Goal: Task Accomplishment & Management: Complete application form

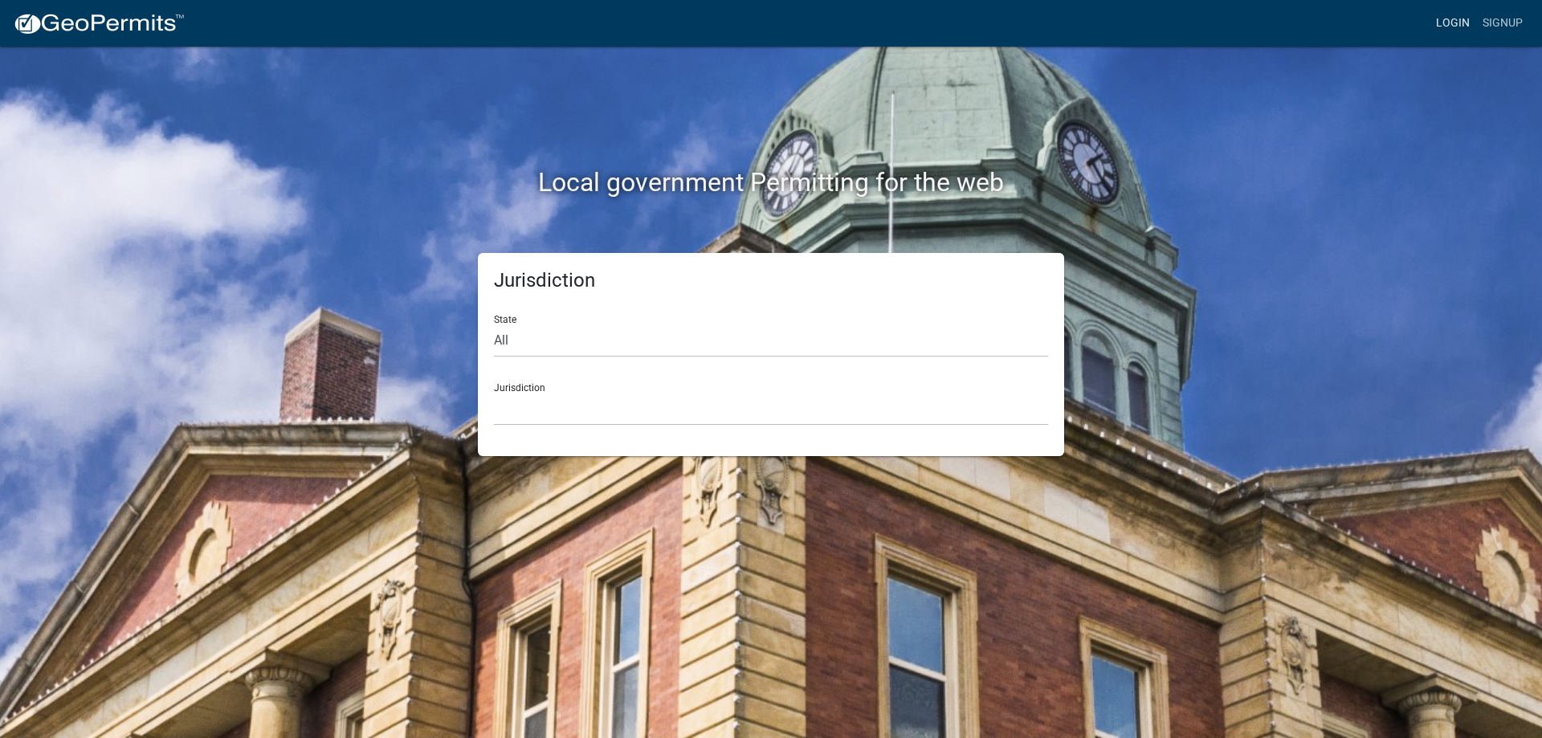
click at [1459, 11] on link "Login" at bounding box center [1453, 23] width 47 height 31
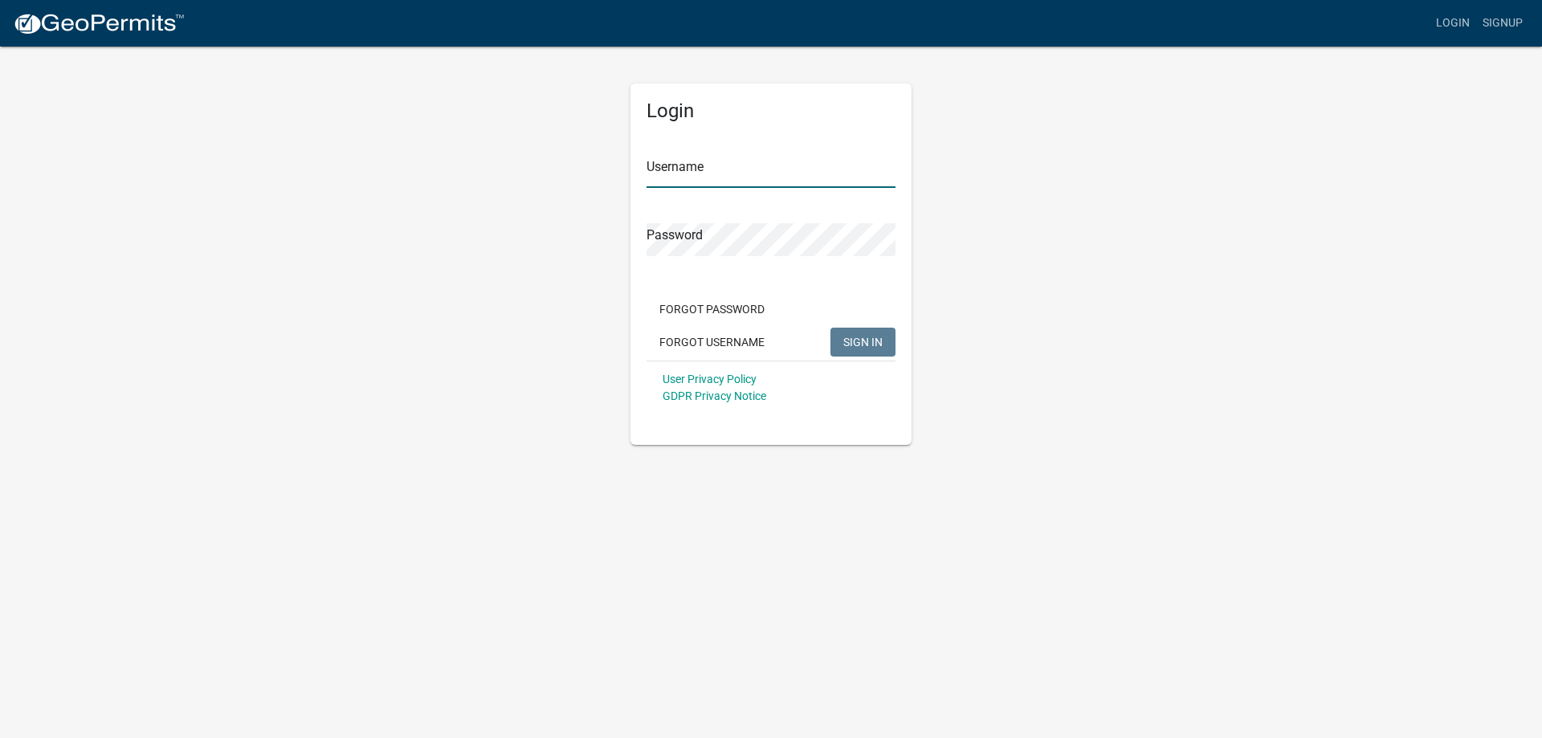
click at [694, 178] on input "Username" at bounding box center [771, 171] width 249 height 33
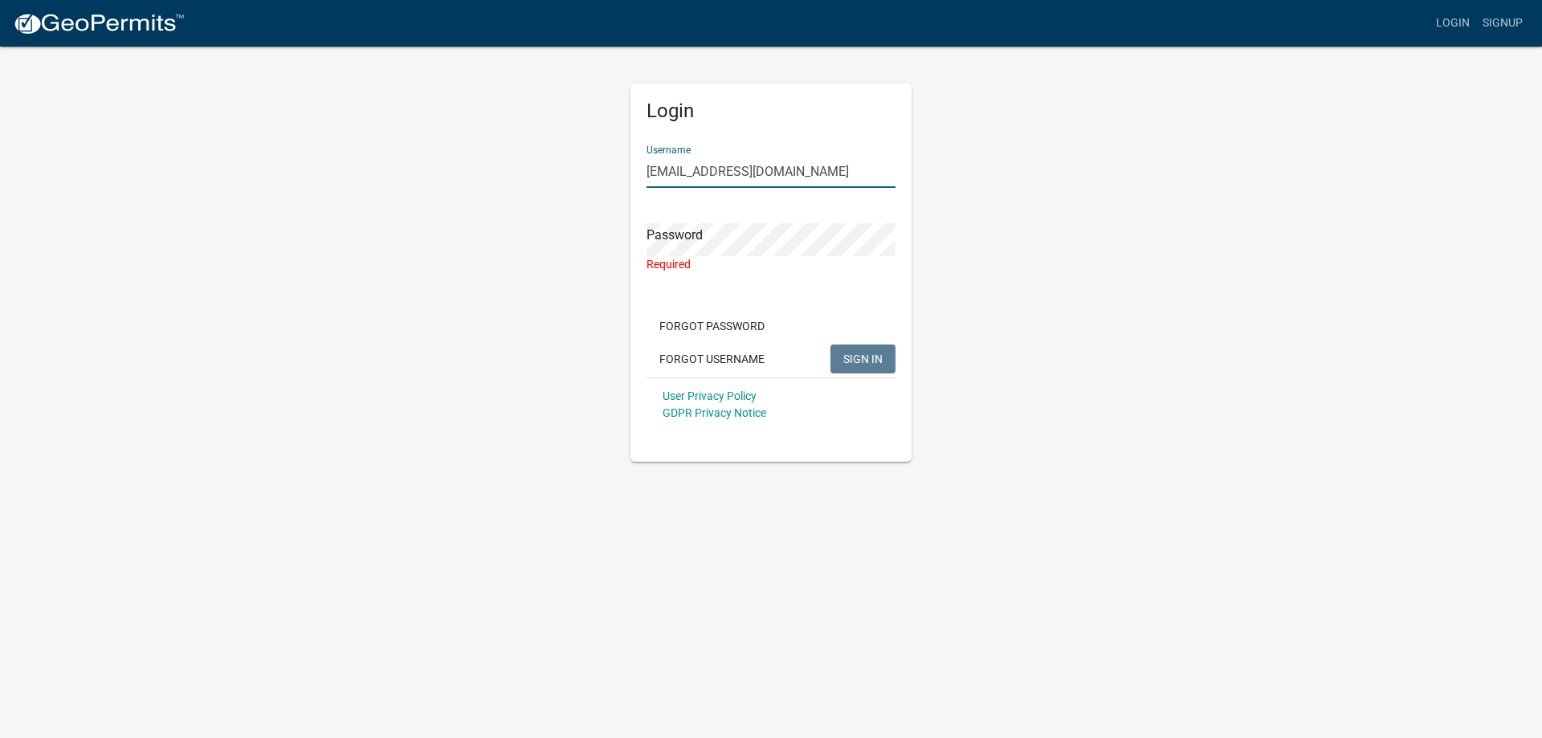
drag, startPoint x: 802, startPoint y: 175, endPoint x: 656, endPoint y: 174, distance: 146.2
click at [656, 174] on input "[EMAIL_ADDRESS][DOMAIN_NAME]" at bounding box center [771, 171] width 249 height 33
type input "e"
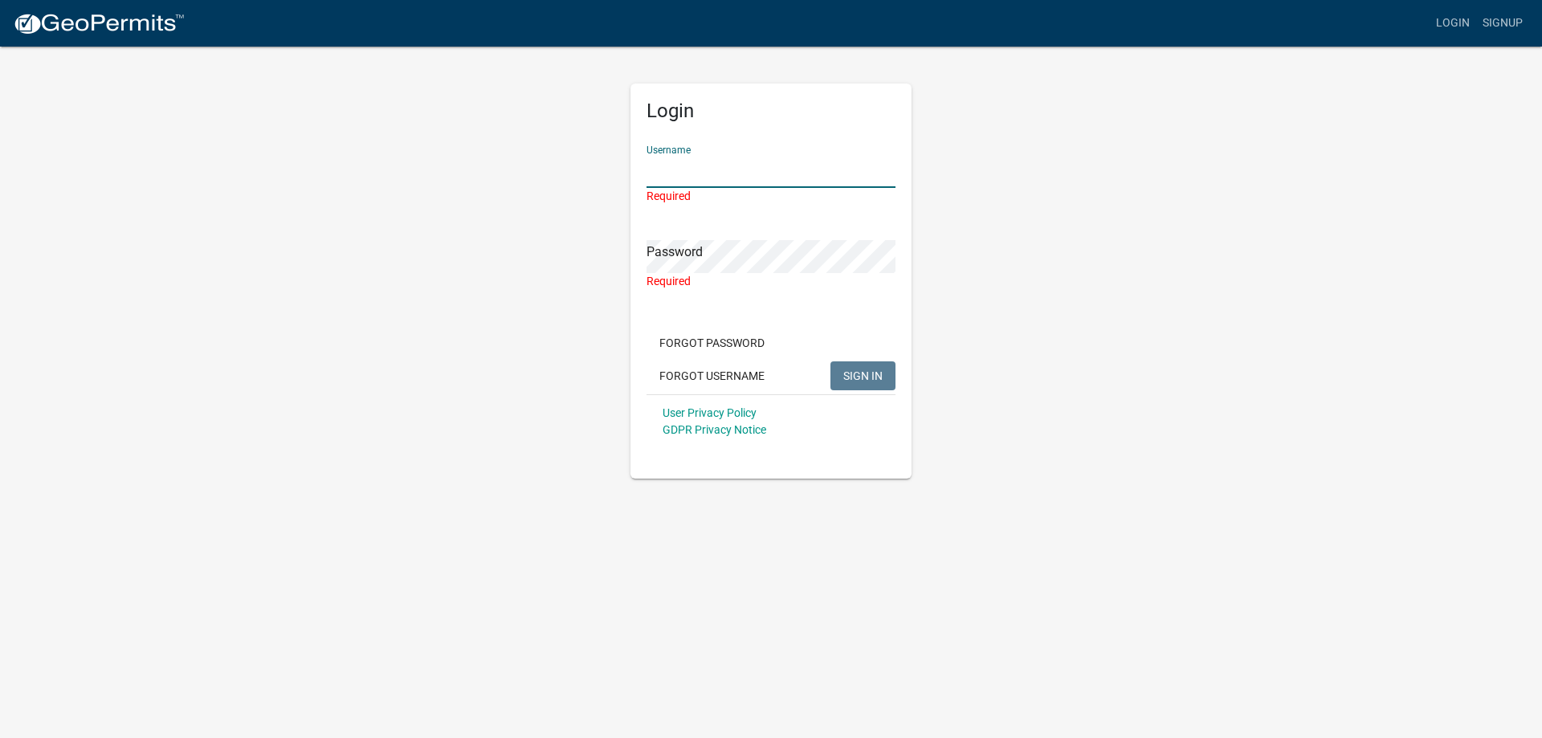
click at [695, 178] on input "Username" at bounding box center [771, 171] width 249 height 33
click at [688, 166] on input "Username" at bounding box center [771, 171] width 249 height 33
type input "[EMAIL_ADDRESS][DOMAIN_NAME]"
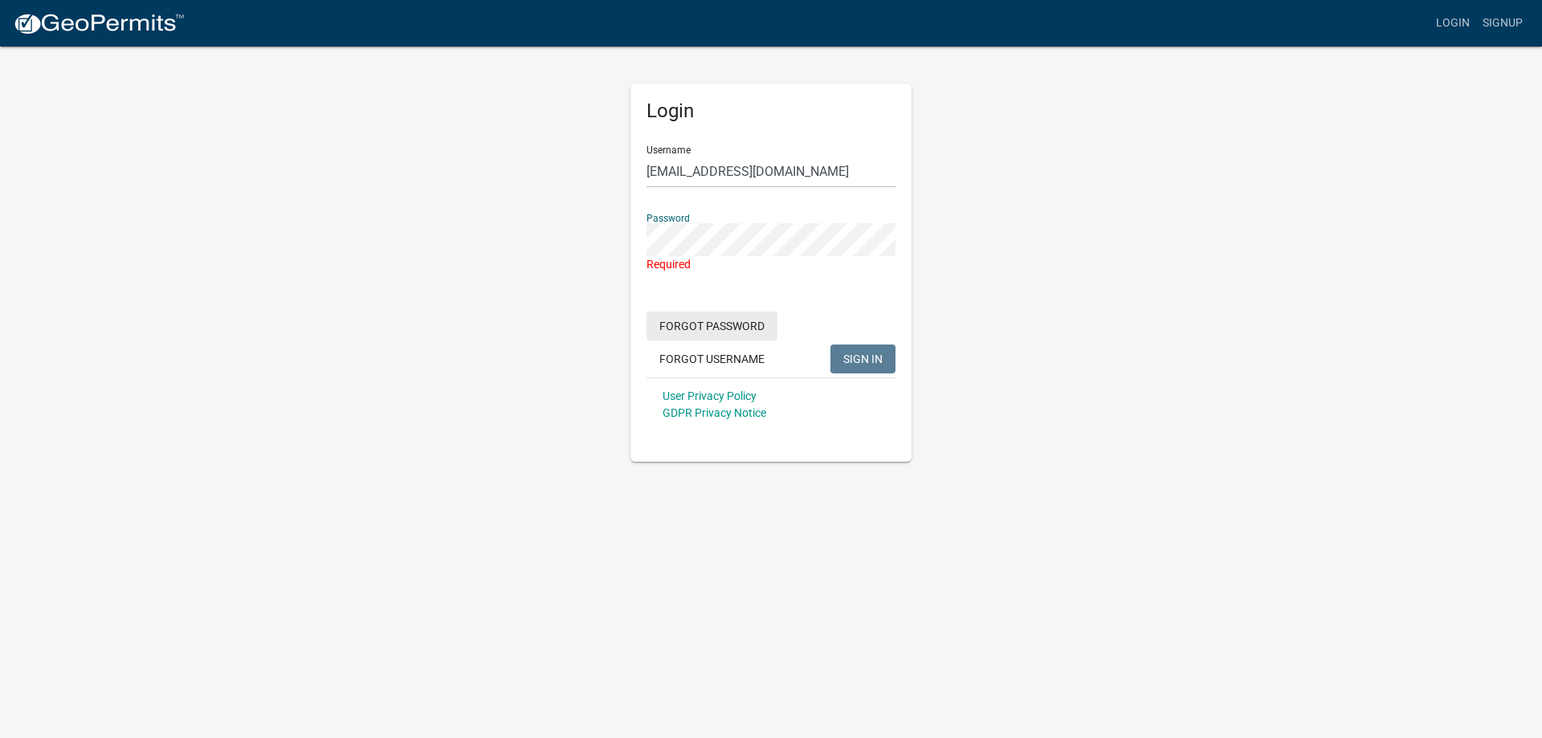
click at [717, 326] on button "Forgot Password" at bounding box center [712, 326] width 131 height 29
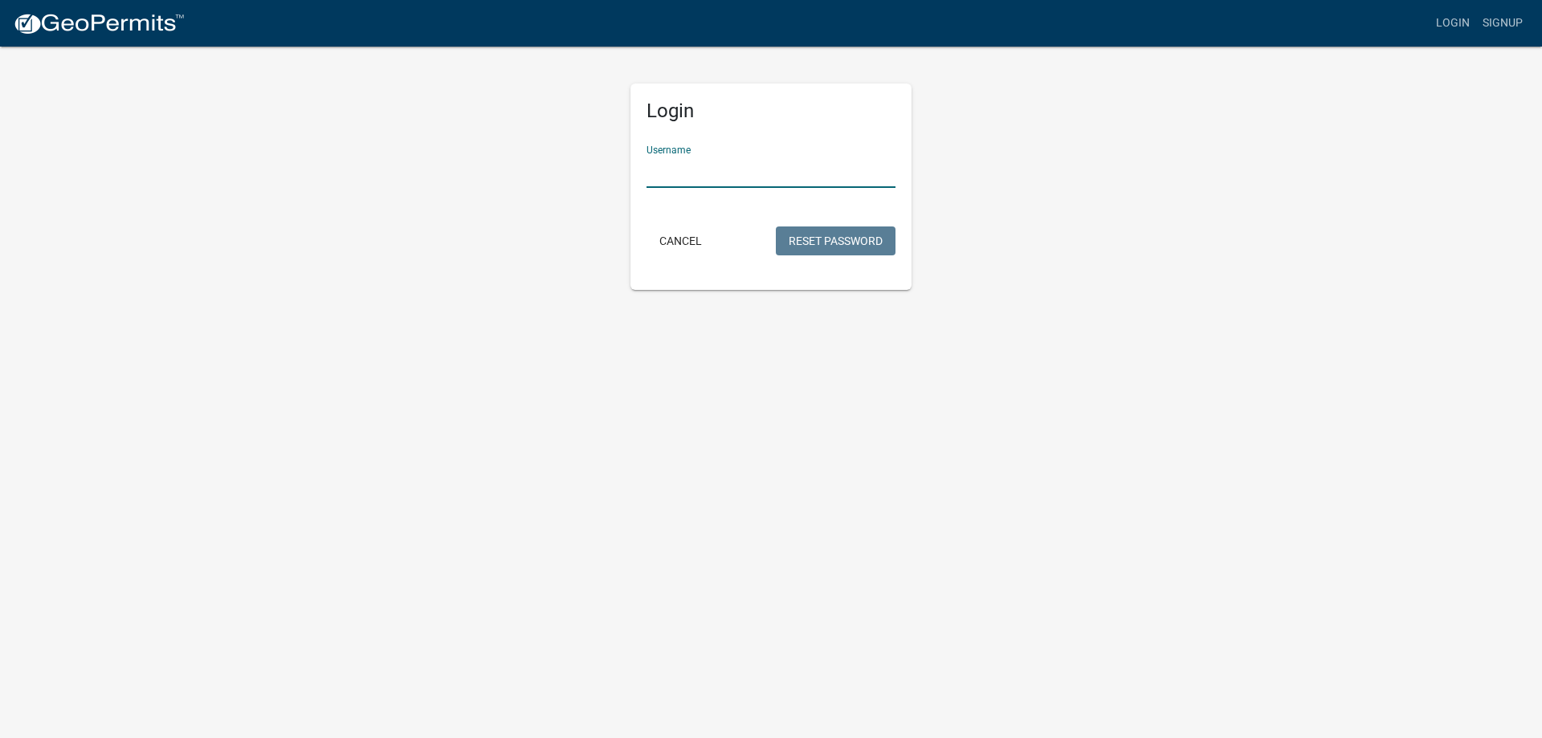
click at [713, 174] on input "Username" at bounding box center [771, 171] width 249 height 33
click at [853, 233] on button "Reset Password" at bounding box center [836, 241] width 120 height 29
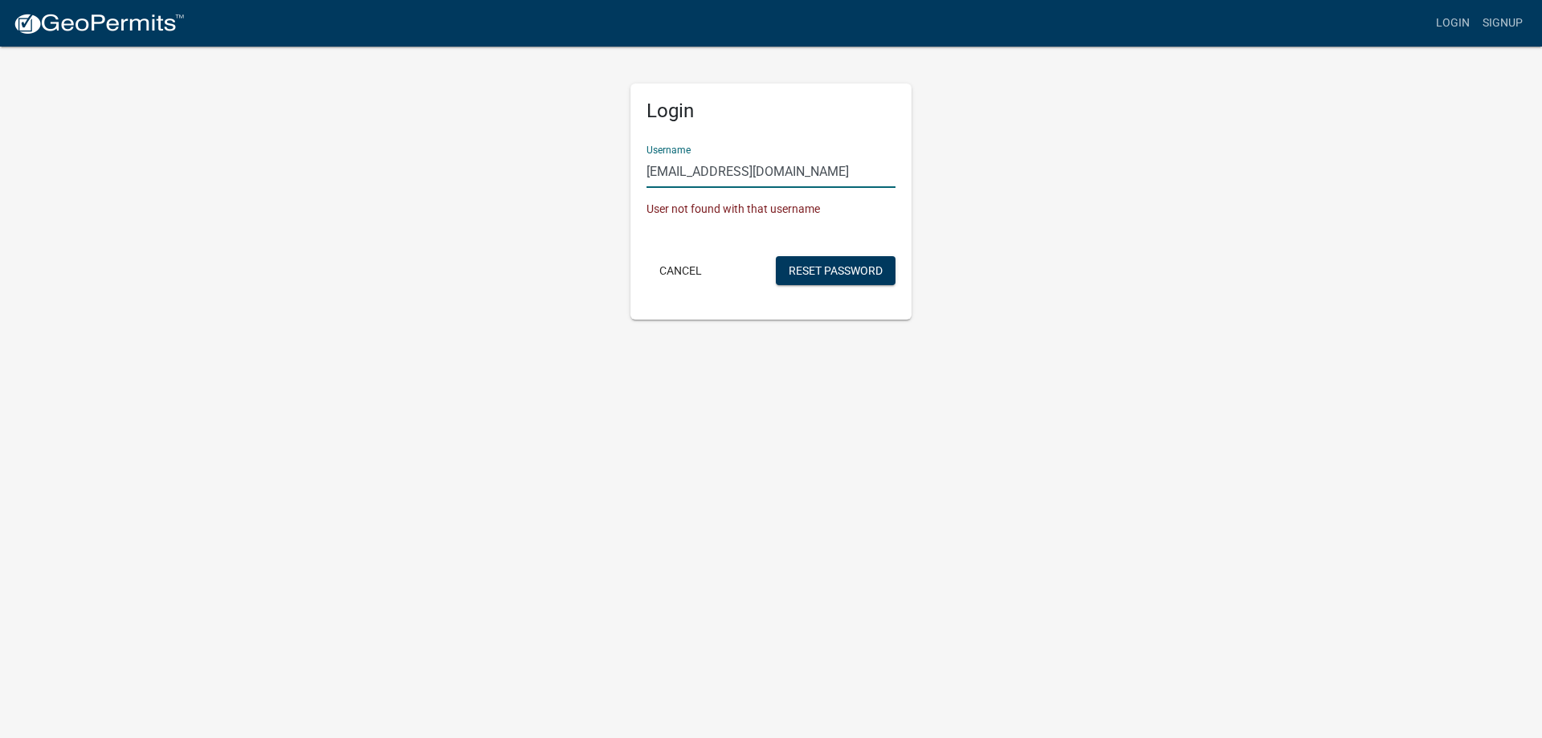
drag, startPoint x: 805, startPoint y: 180, endPoint x: 666, endPoint y: 177, distance: 139.0
click at [666, 177] on input "[EMAIL_ADDRESS][DOMAIN_NAME]" at bounding box center [771, 171] width 249 height 33
click at [849, 252] on form "Username [PERSON_NAME] User not found with that username Cancel Reset Password" at bounding box center [771, 211] width 249 height 157
click at [847, 263] on button "Reset Password" at bounding box center [836, 270] width 120 height 29
click at [734, 173] on input "[PERSON_NAME]" at bounding box center [771, 171] width 249 height 33
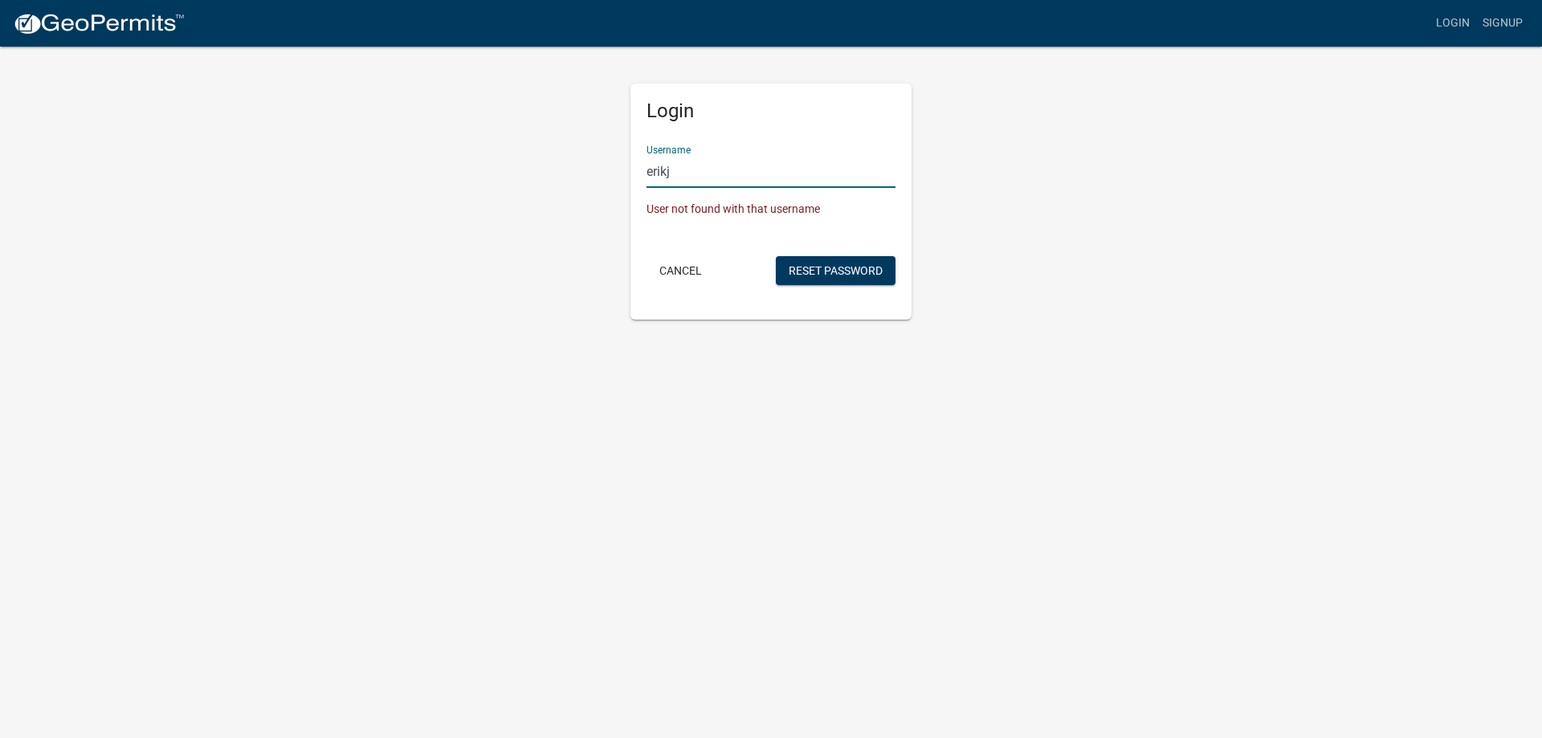
type input "erikj"
drag, startPoint x: 1111, startPoint y: 182, endPoint x: 1069, endPoint y: 217, distance: 54.2
click at [1111, 182] on div "Login Username [PERSON_NAME] User not found with that username Cancel Reset Pas…" at bounding box center [771, 182] width 916 height 275
click at [851, 271] on button "Reset Password" at bounding box center [836, 270] width 120 height 29
click at [660, 271] on button "Cancel" at bounding box center [681, 270] width 68 height 29
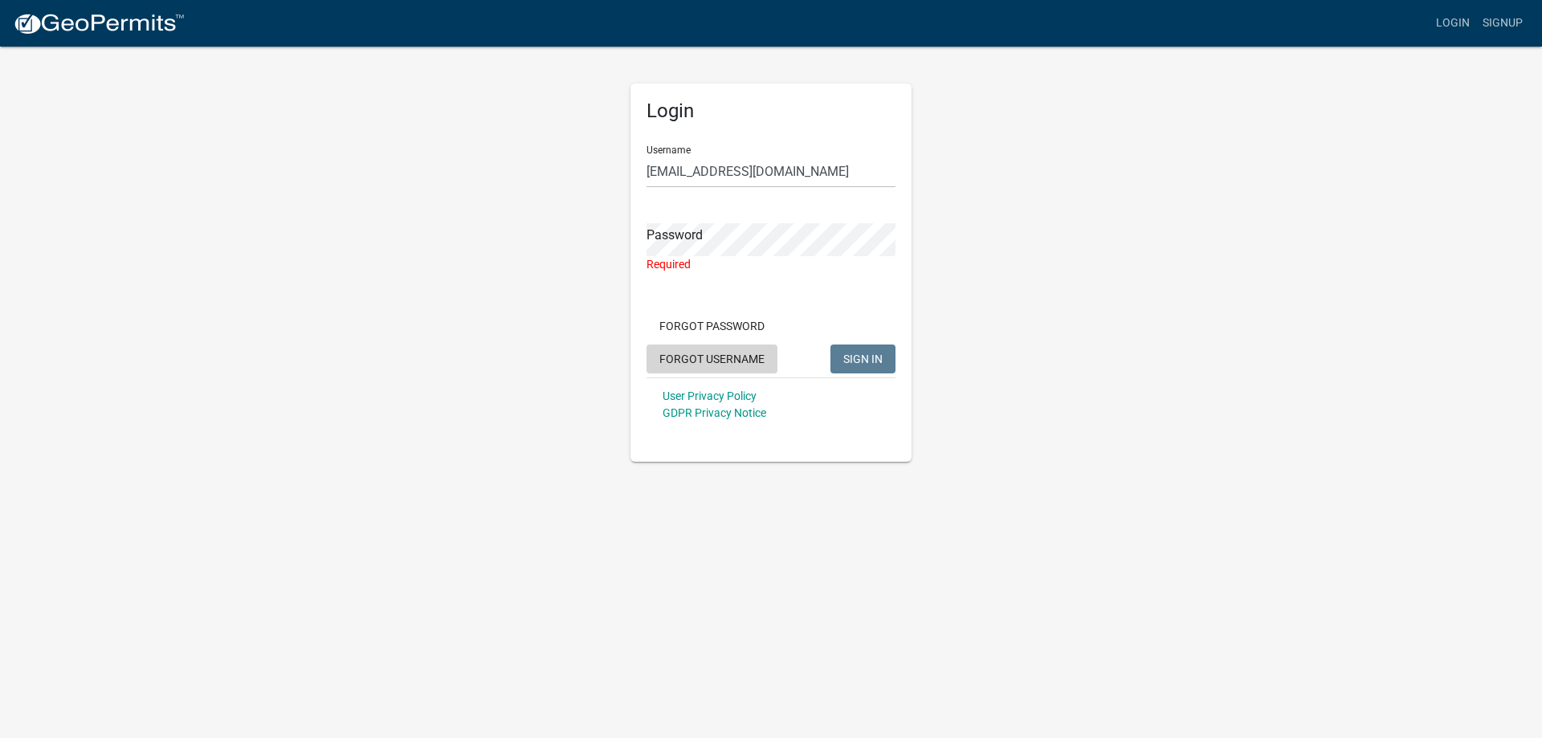
click at [691, 357] on button "Forgot Username" at bounding box center [712, 359] width 131 height 29
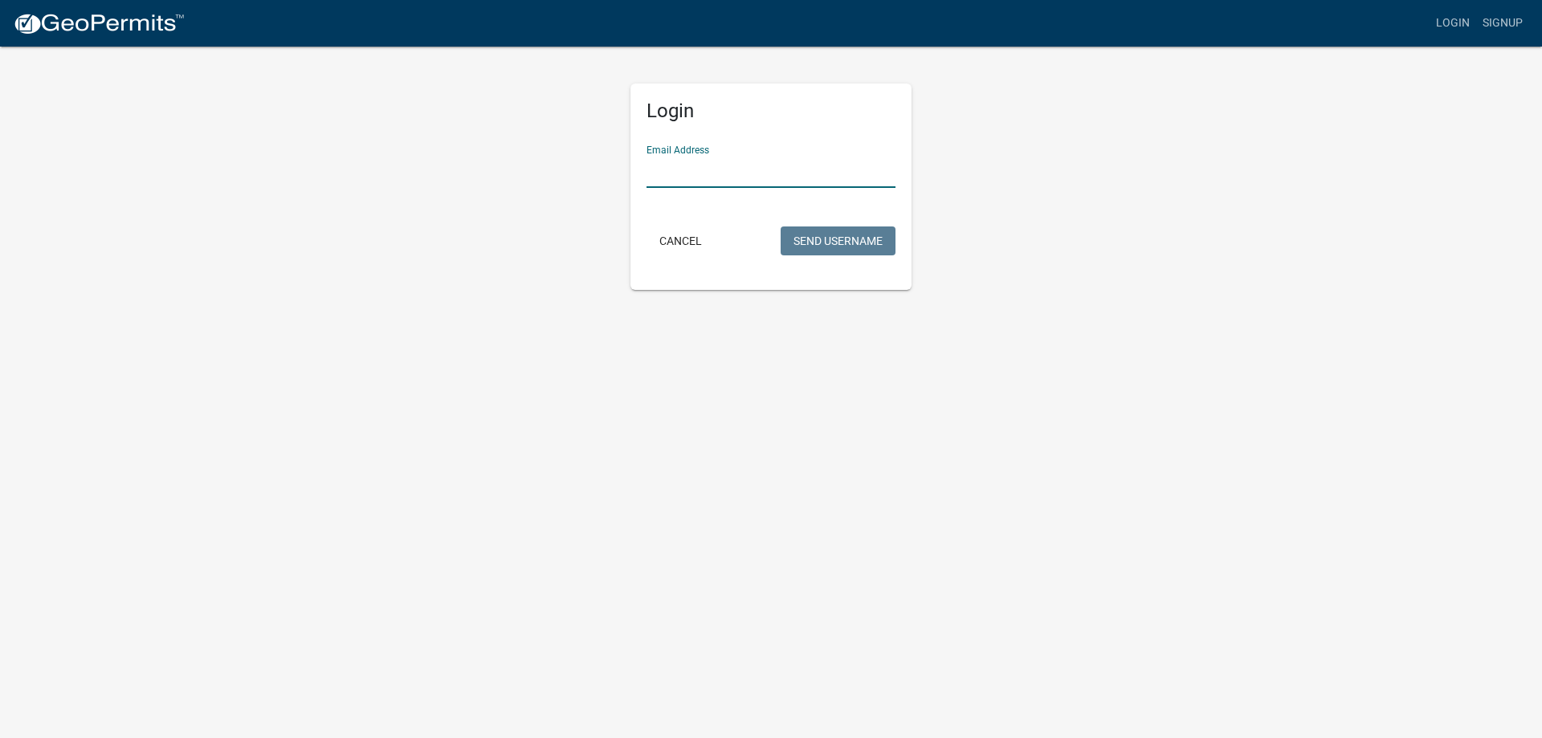
click at [696, 171] on input "Email Address" at bounding box center [771, 171] width 249 height 33
type input "[EMAIL_ADDRESS][DOMAIN_NAME]"
click at [827, 228] on button "Send Username" at bounding box center [838, 241] width 115 height 29
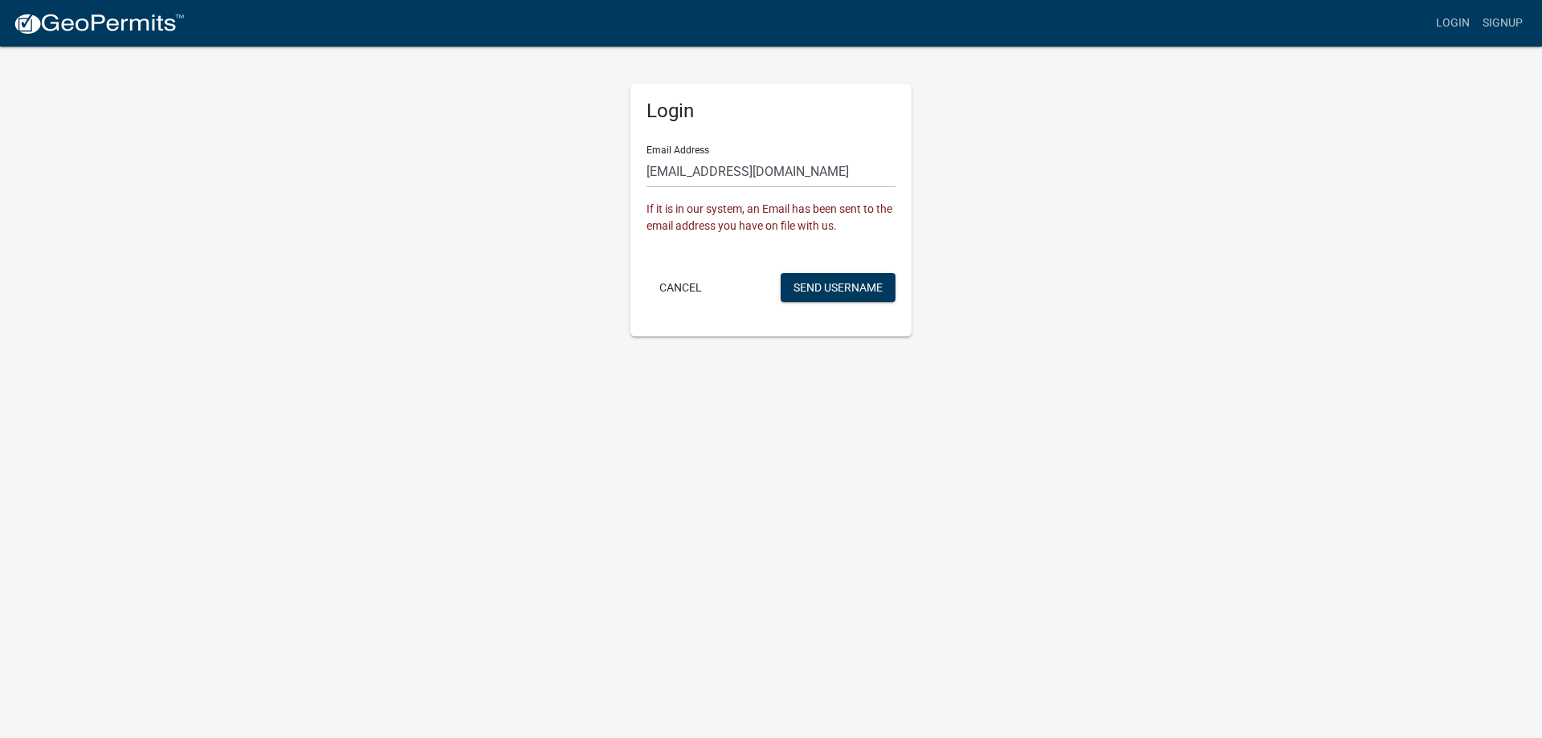
click at [1027, 381] on body "Internet Explorer does NOT work with GeoPermits. Get a new browser for more sec…" at bounding box center [771, 369] width 1542 height 738
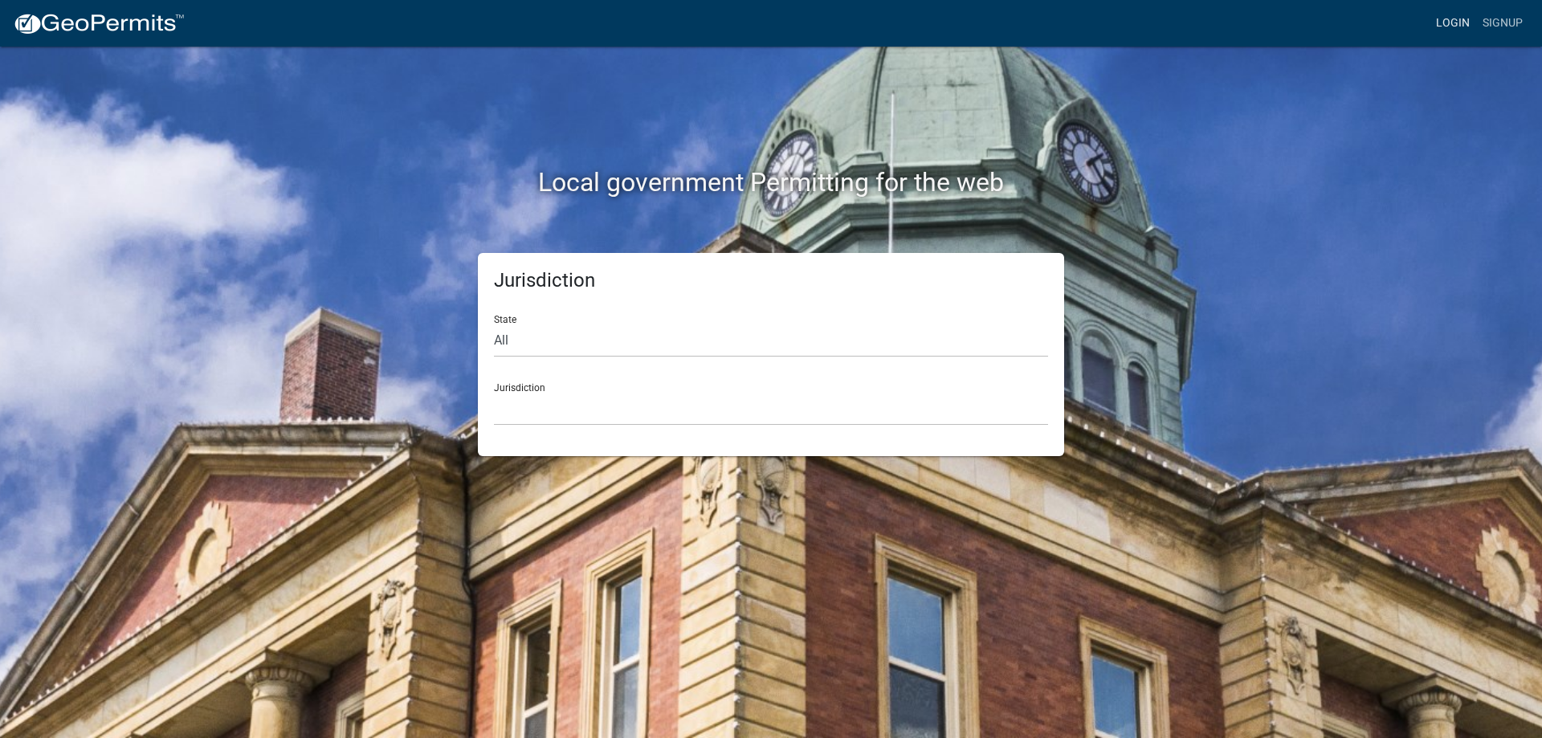
click at [1466, 30] on link "Login" at bounding box center [1453, 23] width 47 height 31
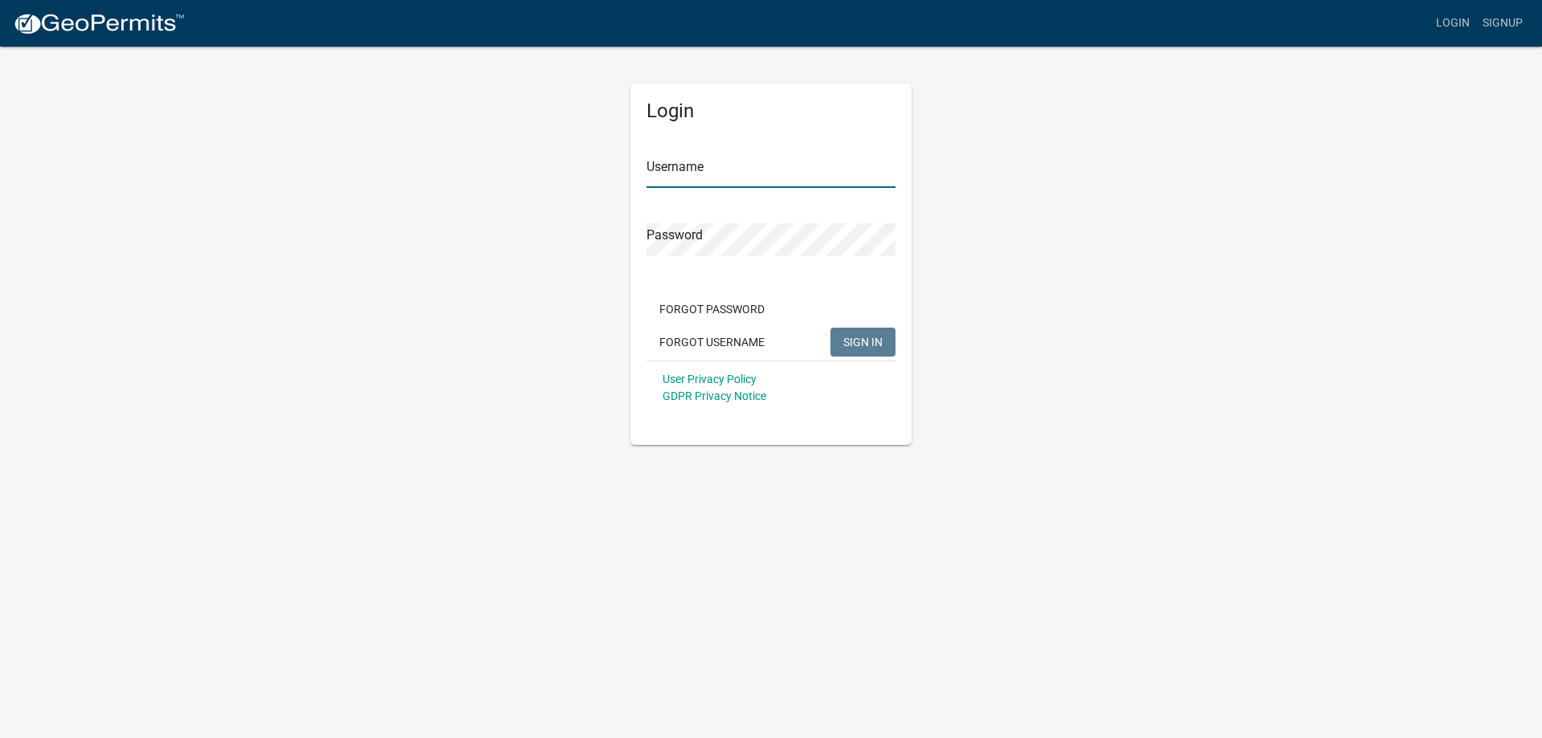
click at [705, 177] on input "Username" at bounding box center [771, 171] width 249 height 33
type input "[PERSON_NAME]"
click at [831, 328] on button "SIGN IN" at bounding box center [863, 342] width 65 height 29
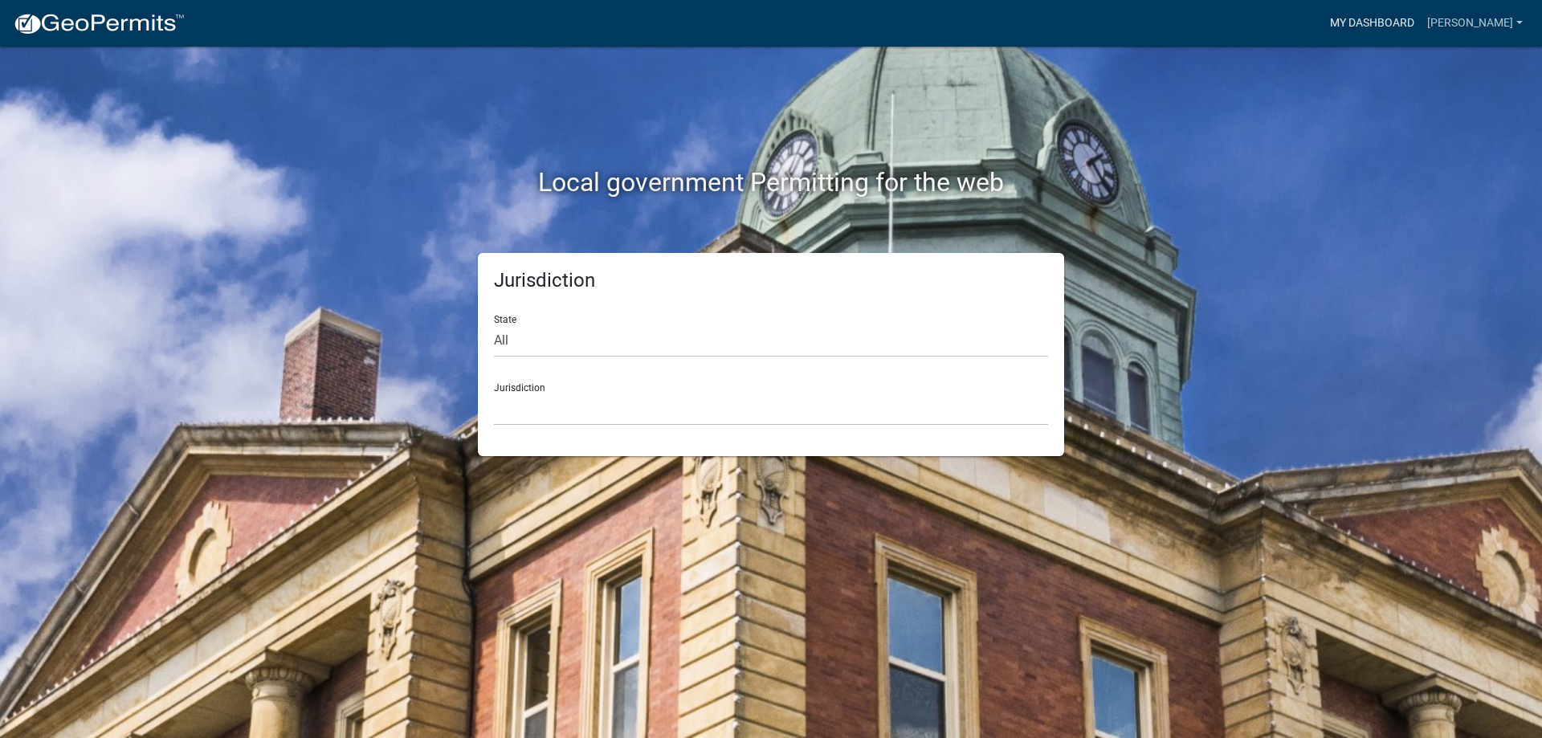
click at [1397, 29] on link "My Dashboard" at bounding box center [1372, 23] width 97 height 31
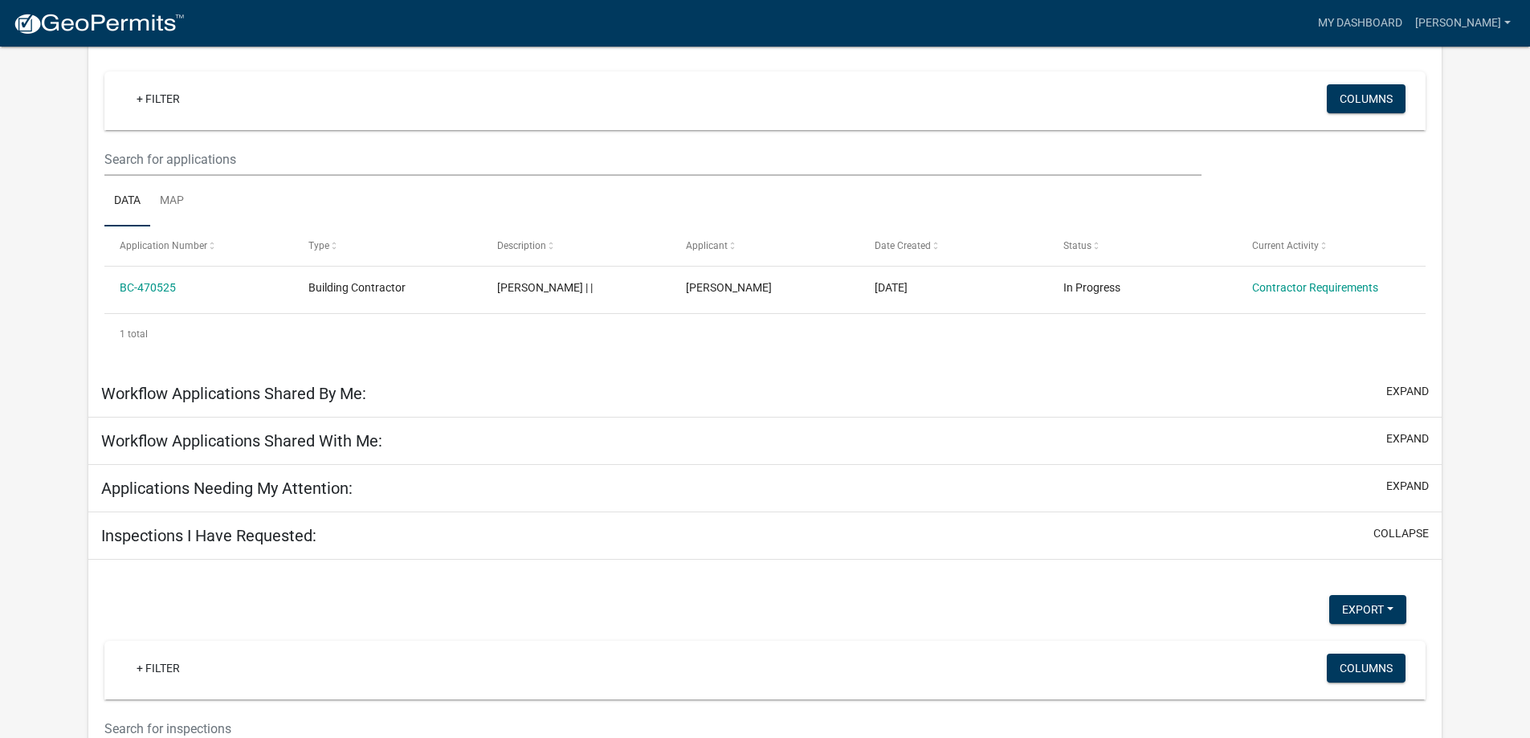
scroll to position [161, 0]
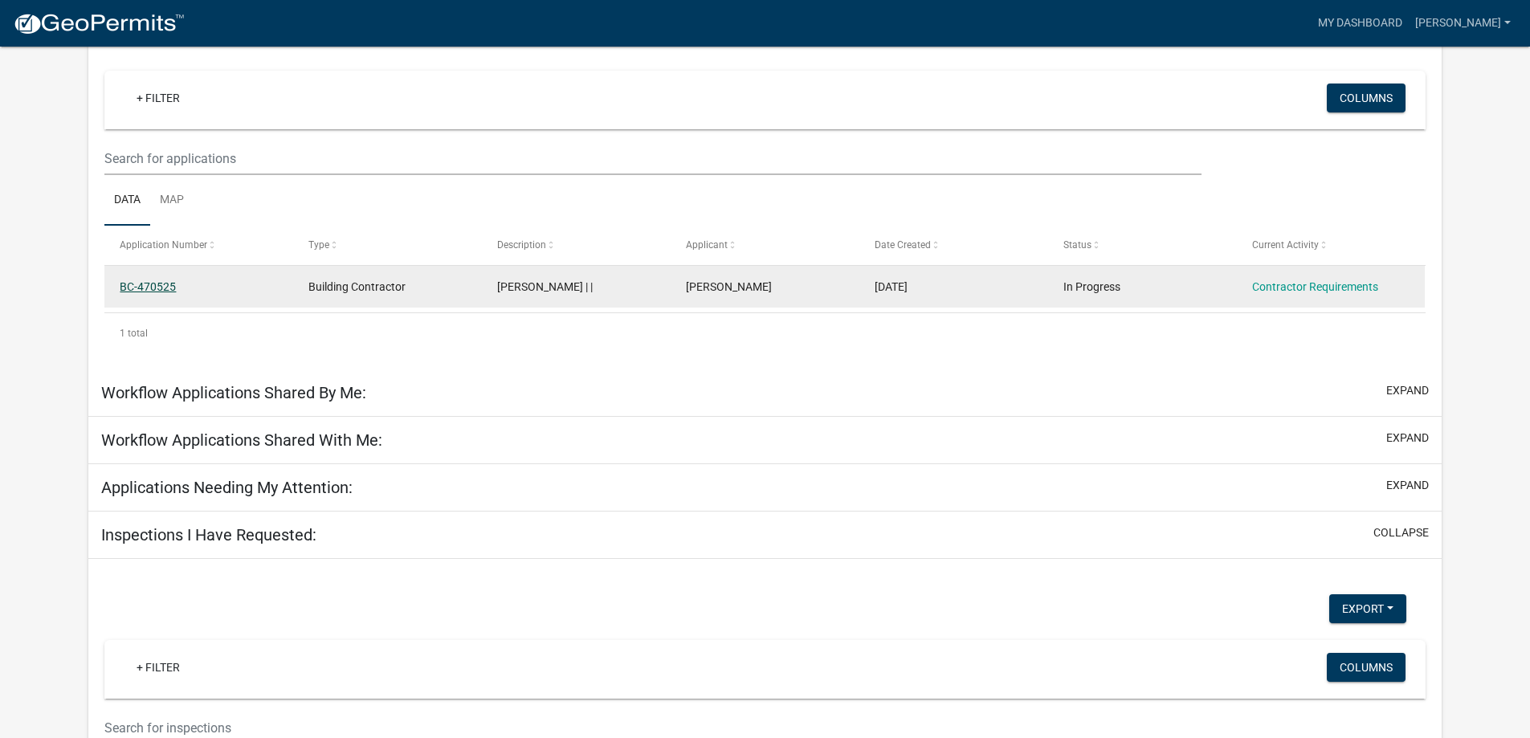
click at [141, 288] on link "BC-470525" at bounding box center [148, 286] width 56 height 13
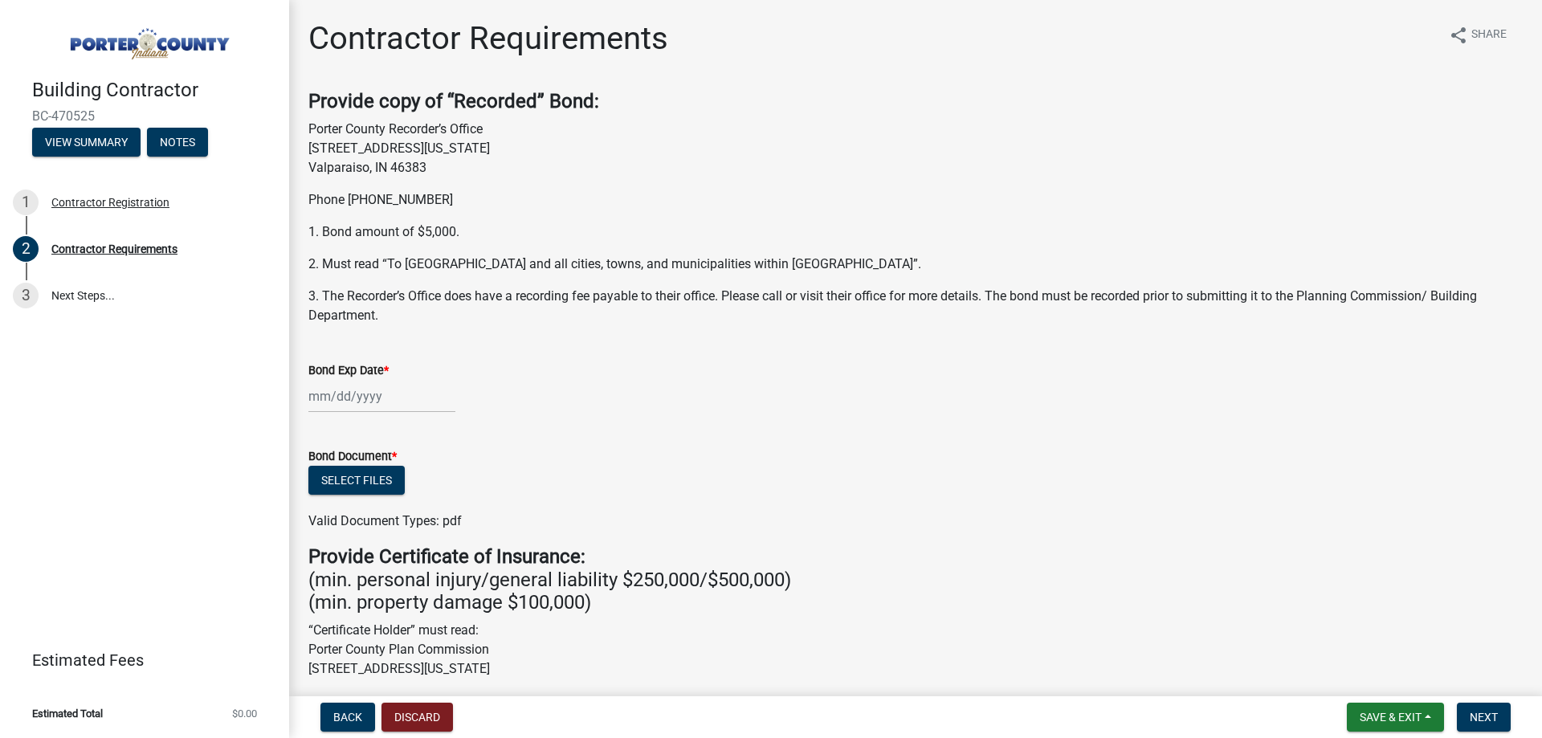
scroll to position [80, 0]
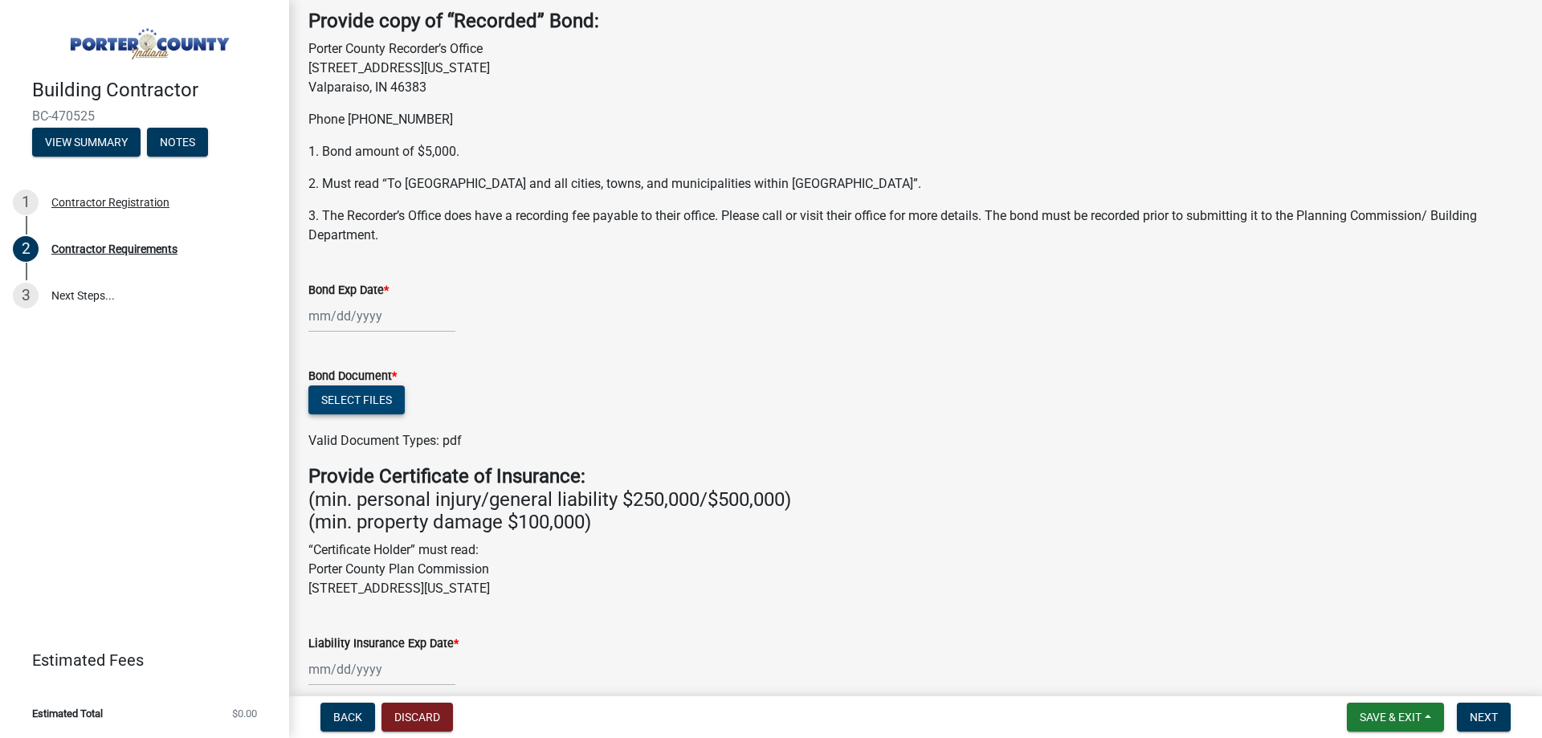
click at [374, 398] on button "Select files" at bounding box center [356, 400] width 96 height 29
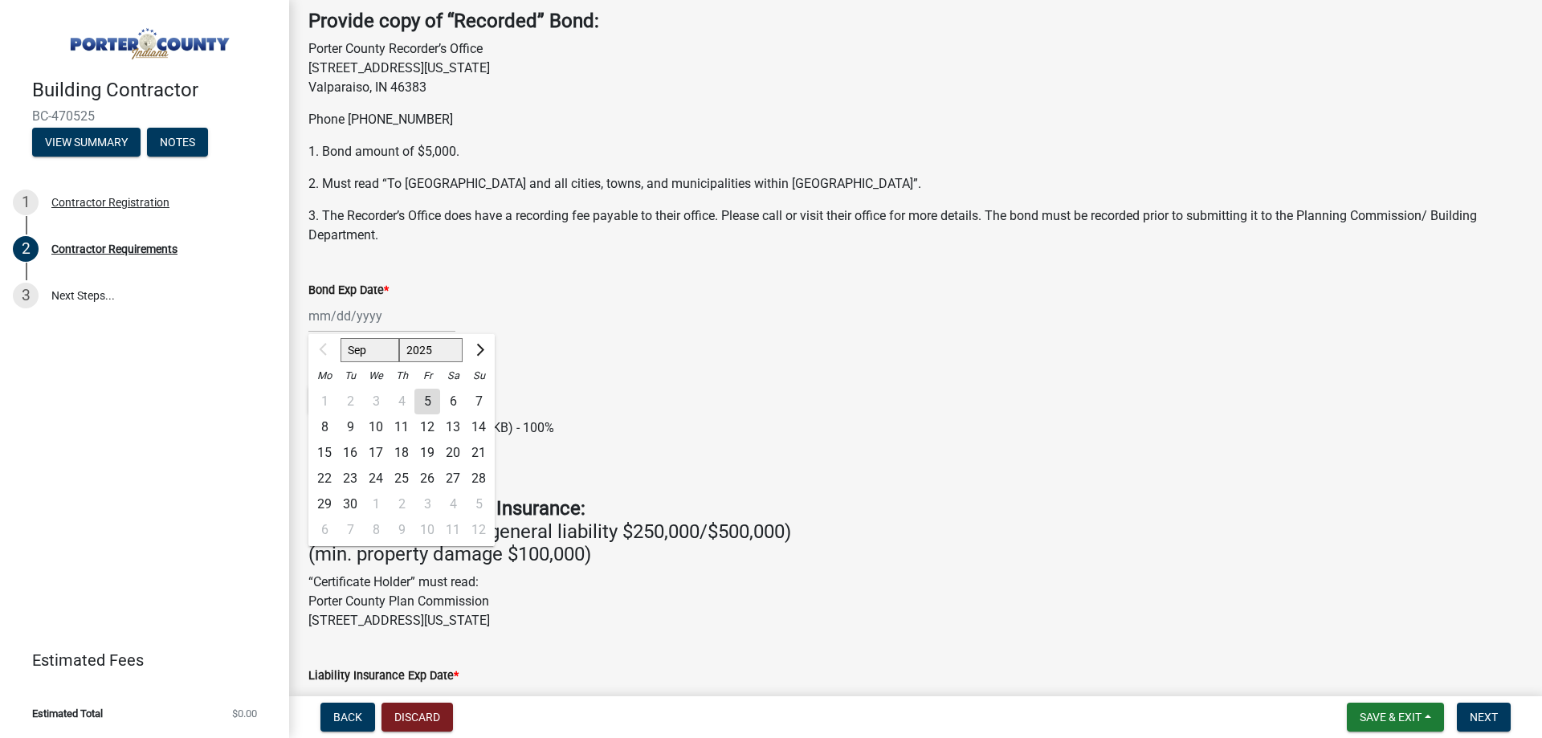
click at [356, 321] on div "Sep Oct Nov [DATE] 2026 2027 2028 2029 2030 2031 2032 2033 2034 2035 2036 2037 …" at bounding box center [381, 316] width 147 height 33
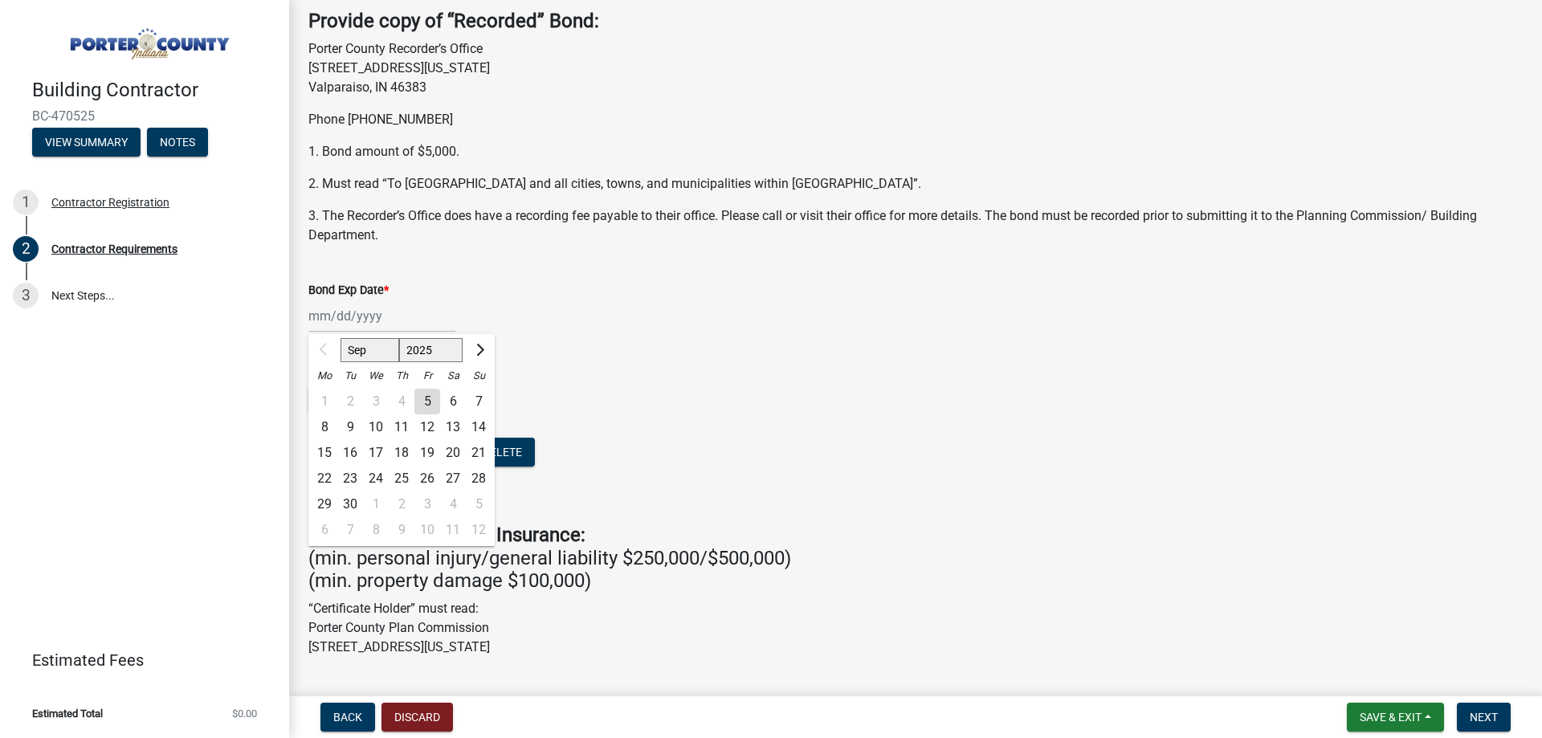
click at [428, 346] on select "2025 2026 2027 2028 2029 2030 2031 2032 2033 2034 2035 2036 2037 2038 2039 2040…" at bounding box center [431, 350] width 64 height 24
select select "2026"
click at [399, 338] on select "2025 2026 2027 2028 2029 2030 2031 2032 2033 2034 2035 2036 2037 2038 2039 2040…" at bounding box center [431, 350] width 64 height 24
click at [321, 354] on button "Previous month" at bounding box center [324, 350] width 19 height 26
select select "8"
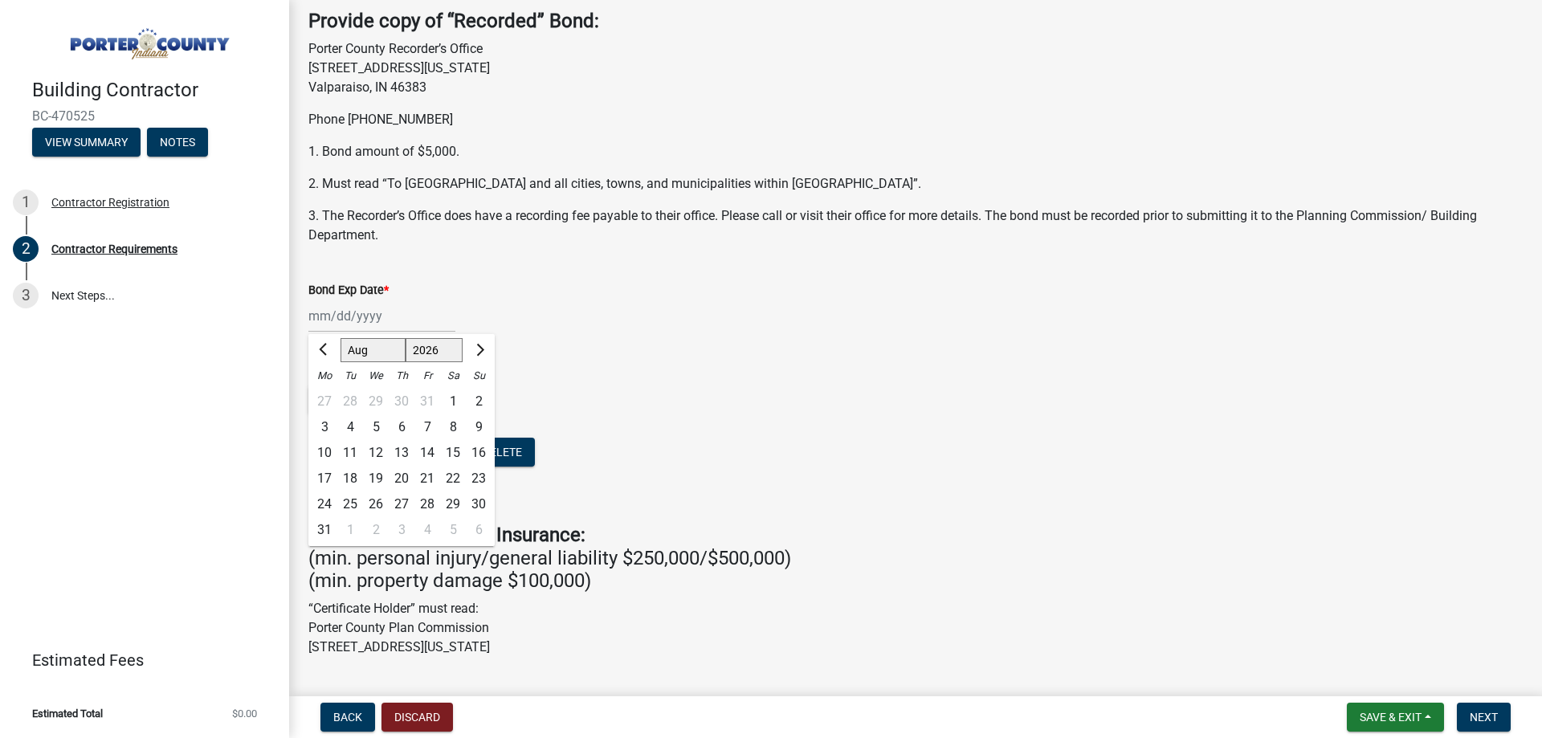
click at [426, 504] on div "28" at bounding box center [428, 505] width 26 height 26
type input "[DATE]"
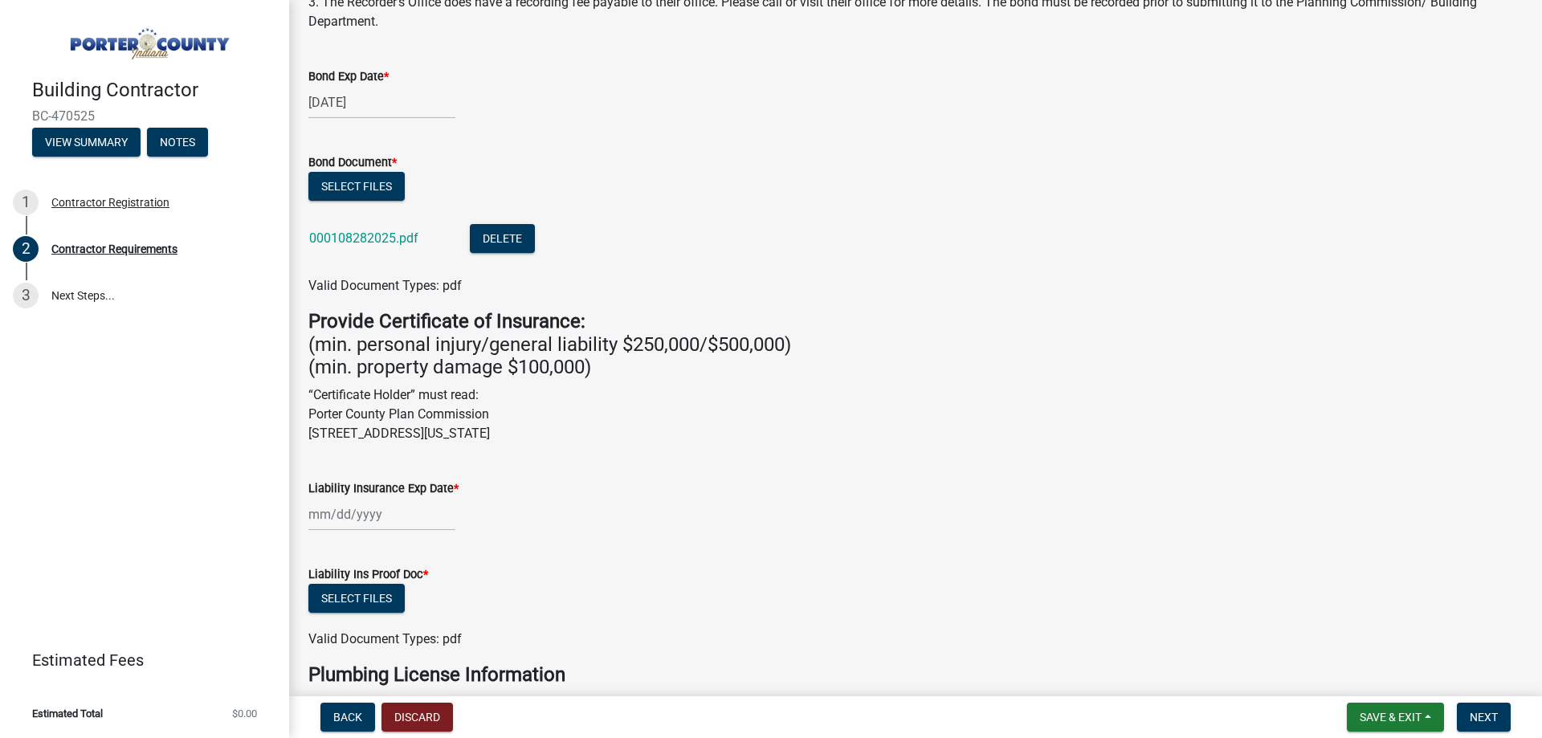
scroll to position [402, 0]
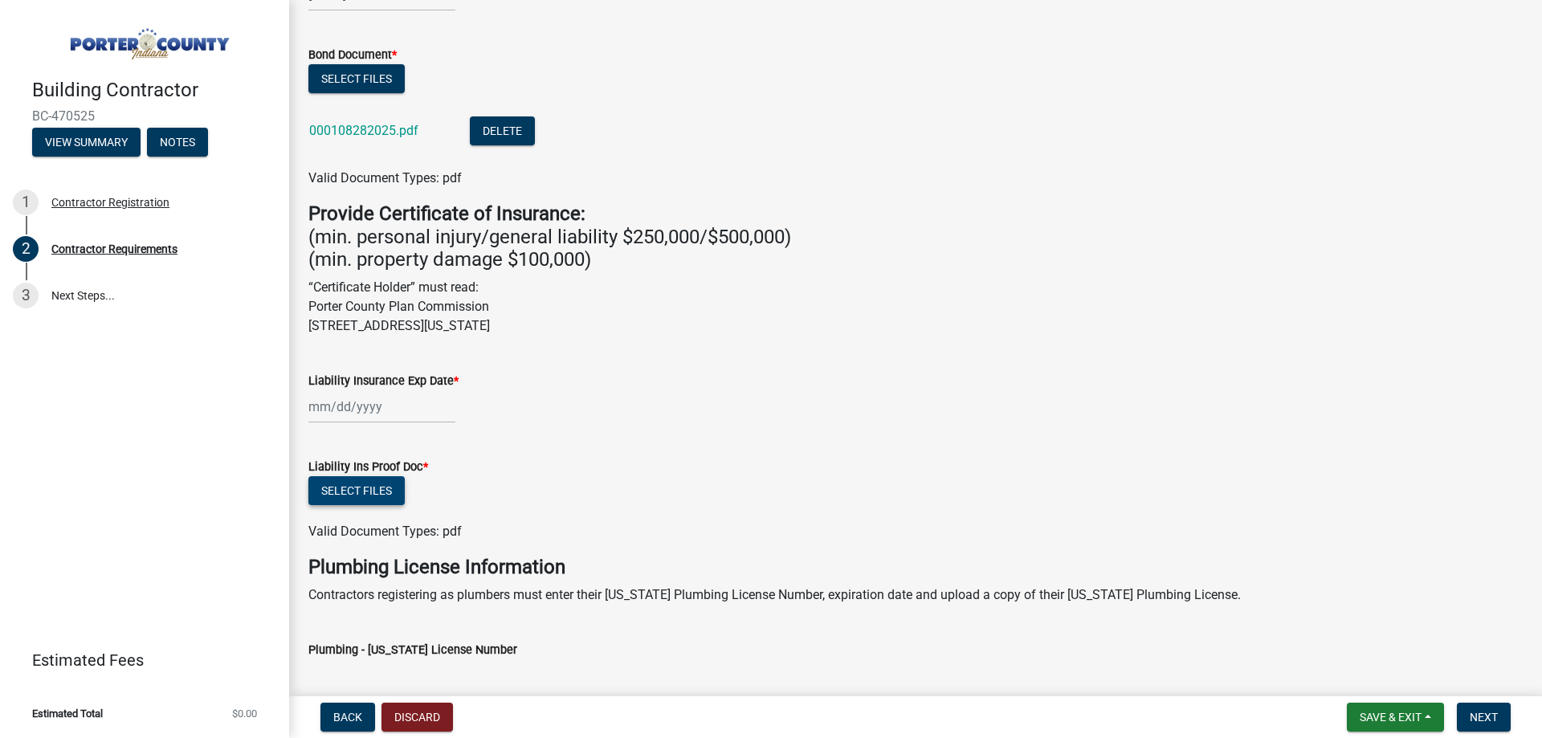
click at [369, 501] on button "Select files" at bounding box center [356, 490] width 96 height 29
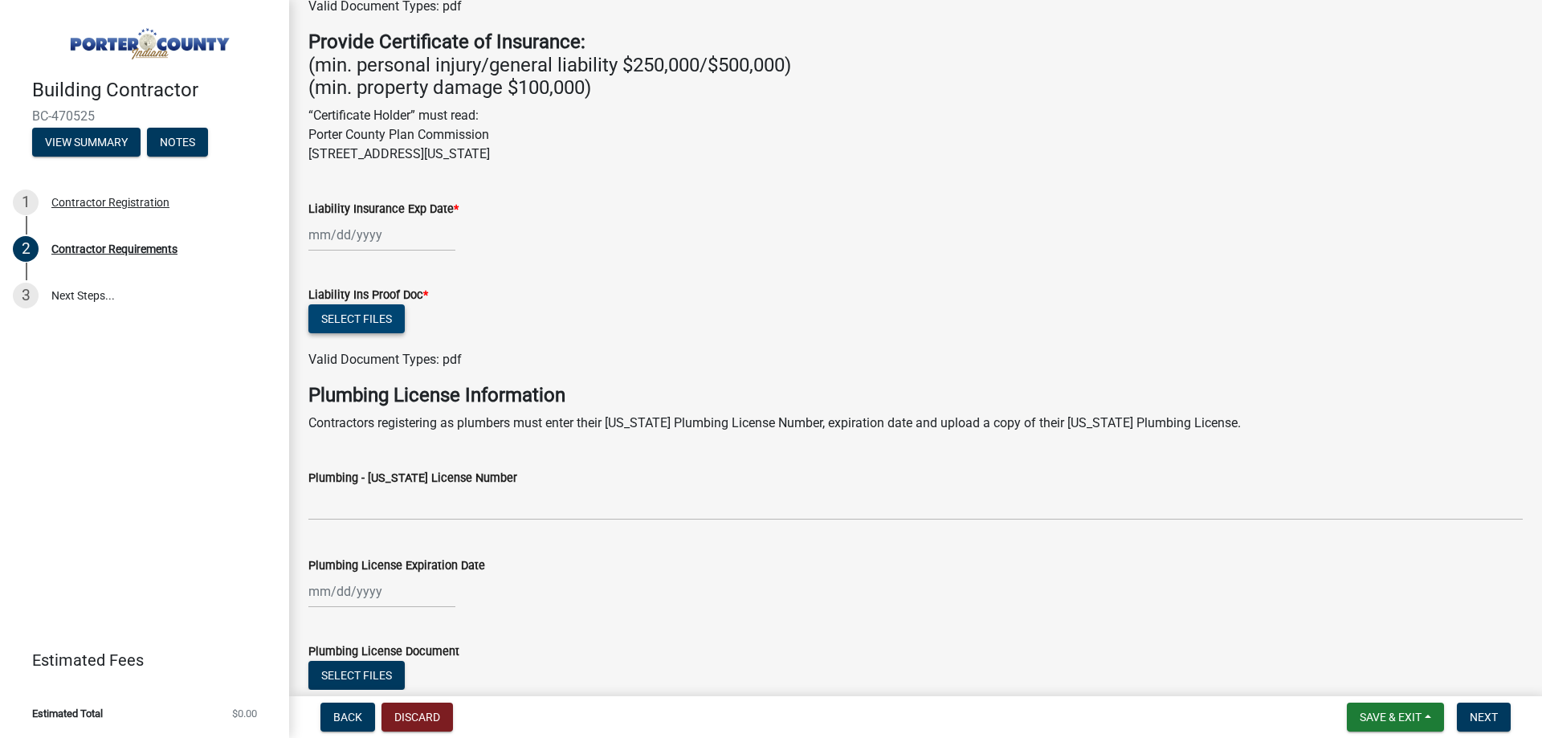
scroll to position [482, 0]
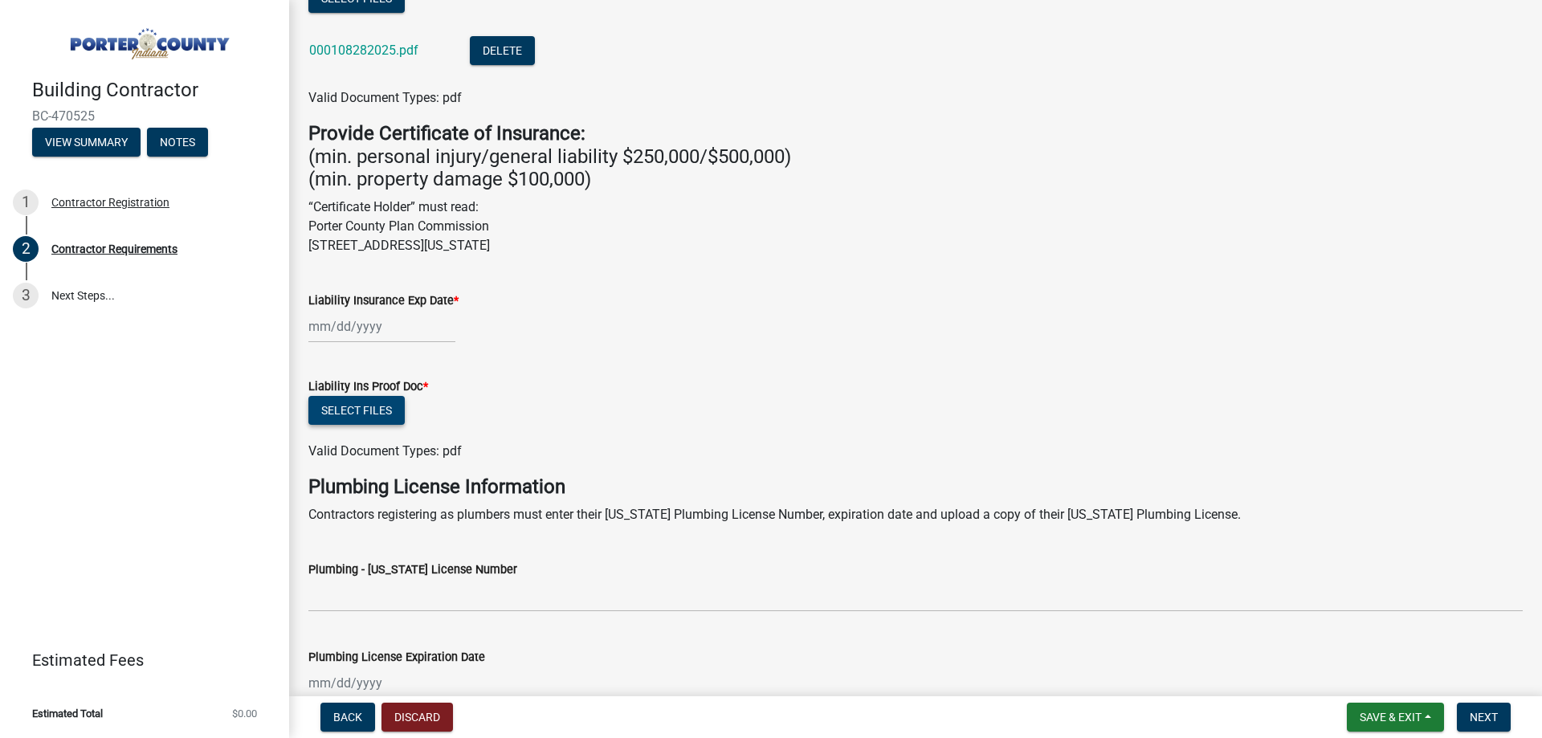
click at [381, 418] on button "Select files" at bounding box center [356, 410] width 96 height 29
click at [392, 410] on button "Select files" at bounding box center [356, 410] width 96 height 29
click at [385, 412] on button "Select files" at bounding box center [356, 410] width 96 height 29
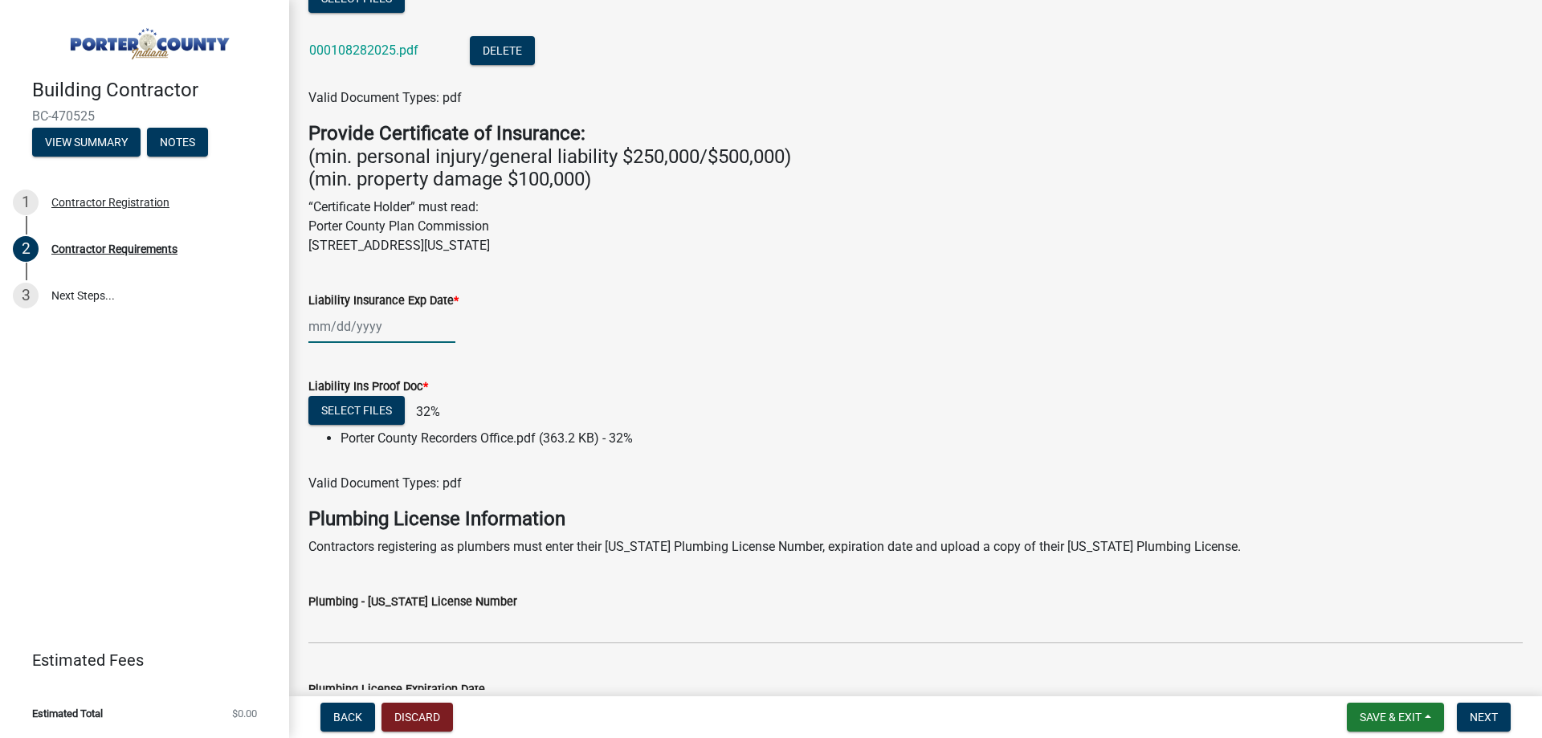
click at [362, 335] on div at bounding box center [381, 326] width 147 height 33
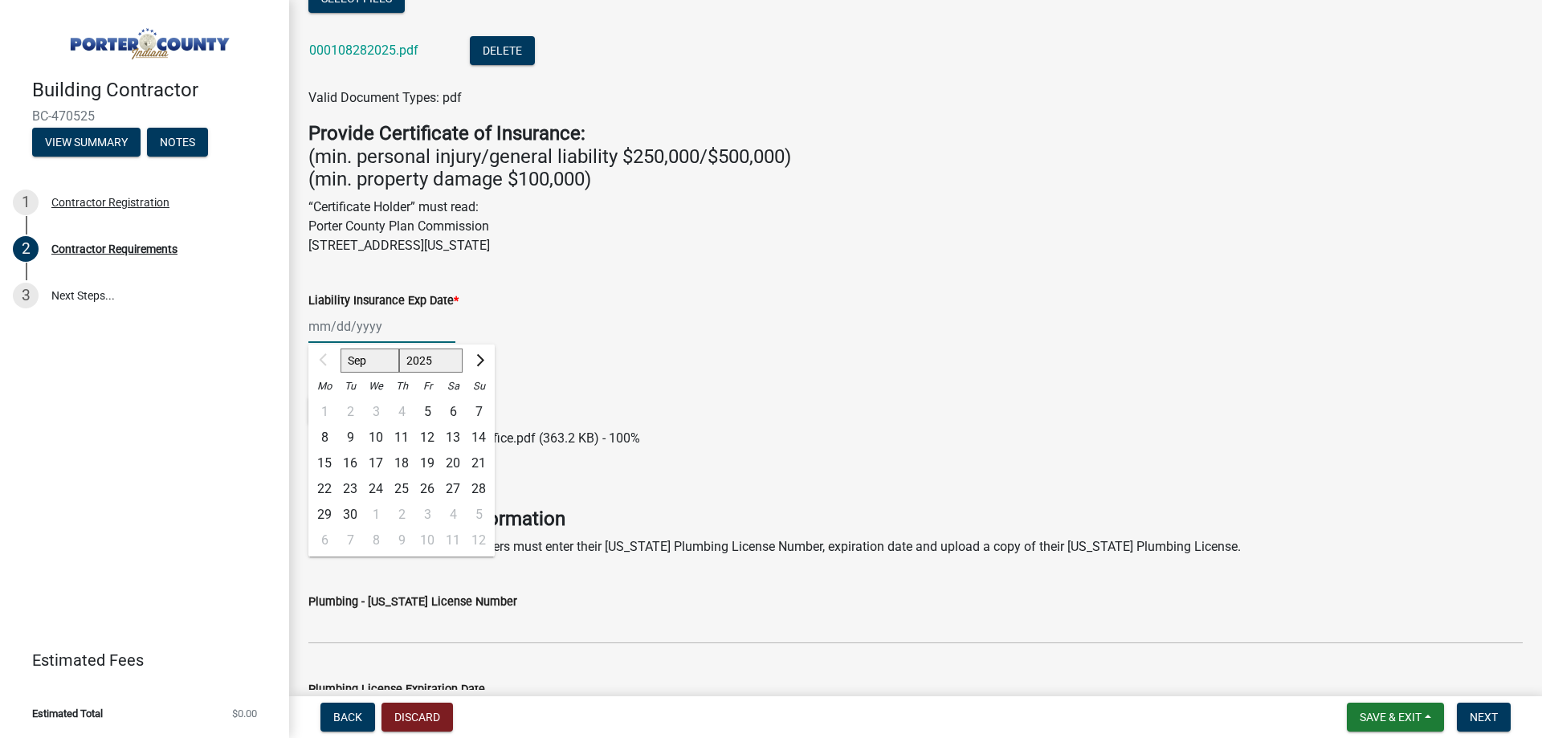
click at [364, 361] on select "Sep Oct Nov Dec" at bounding box center [370, 361] width 59 height 24
click at [310, 353] on div at bounding box center [324, 361] width 32 height 26
click at [321, 359] on div at bounding box center [324, 361] width 32 height 26
click at [478, 361] on span "Next month" at bounding box center [478, 360] width 12 height 12
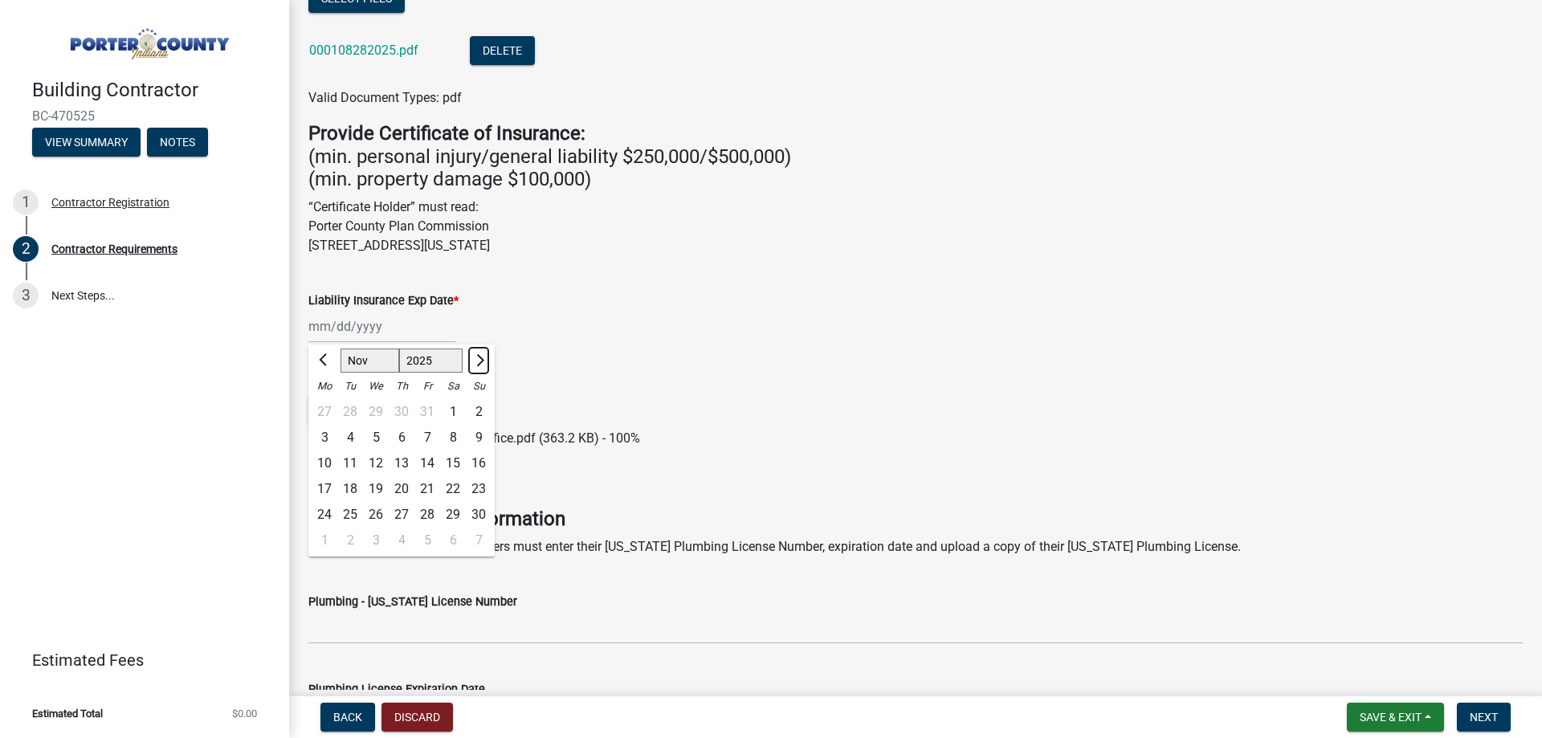
click at [478, 361] on span "Next month" at bounding box center [478, 360] width 12 height 12
select select "1"
select select "2026"
click at [478, 361] on span "Next month" at bounding box center [478, 360] width 12 height 12
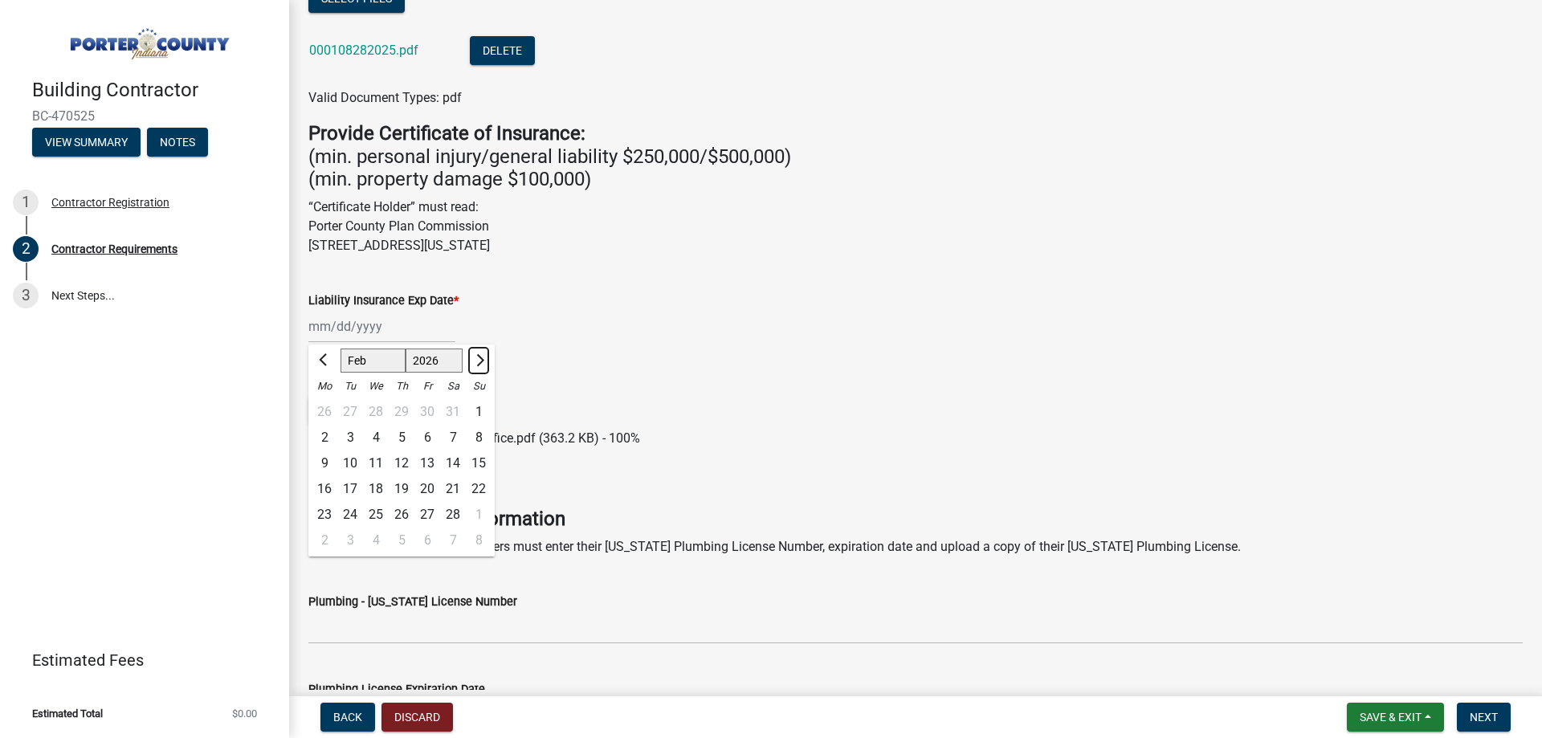
click at [478, 361] on span "Next month" at bounding box center [478, 360] width 12 height 12
select select "3"
click at [352, 439] on div "3" at bounding box center [350, 438] width 26 height 26
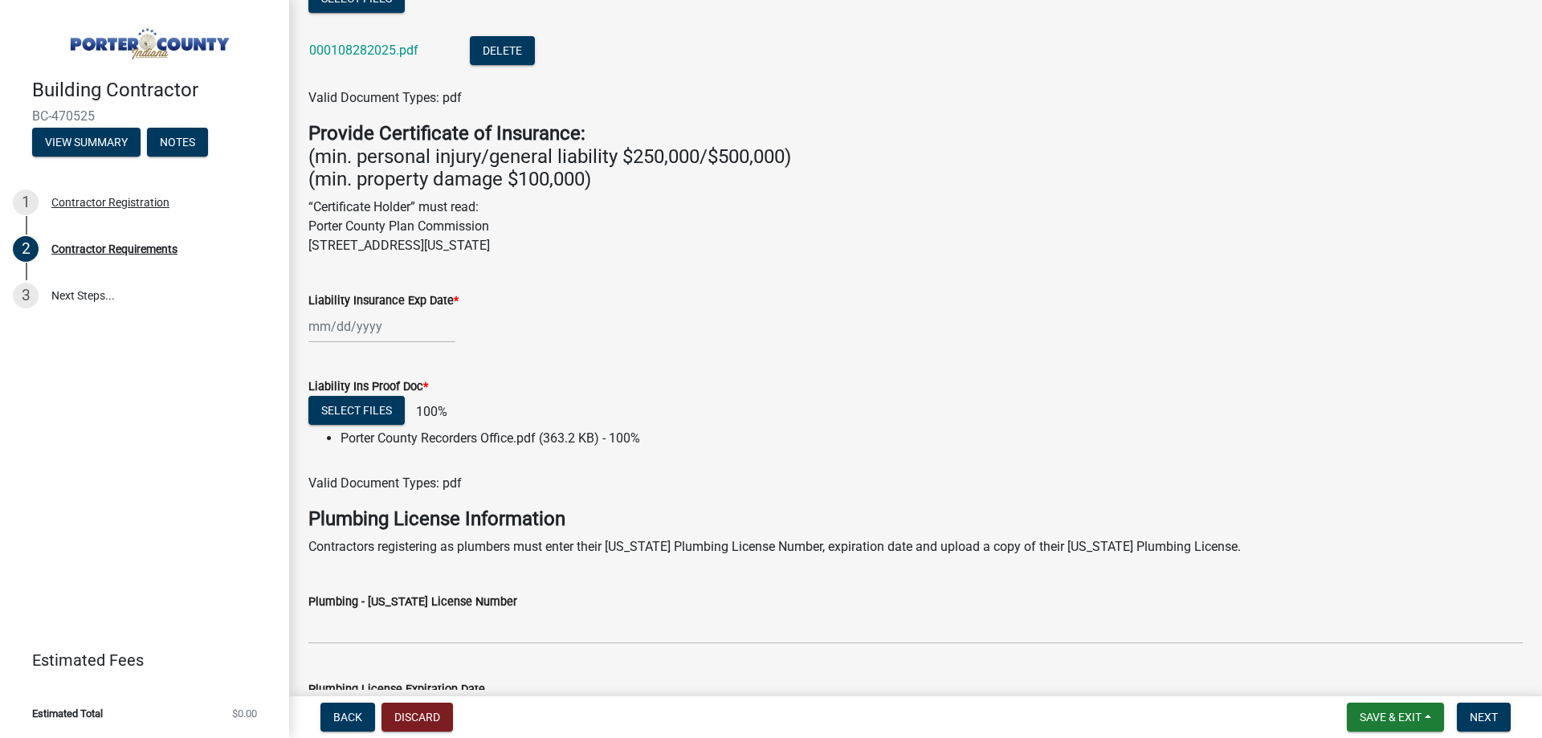
type input "[DATE]"
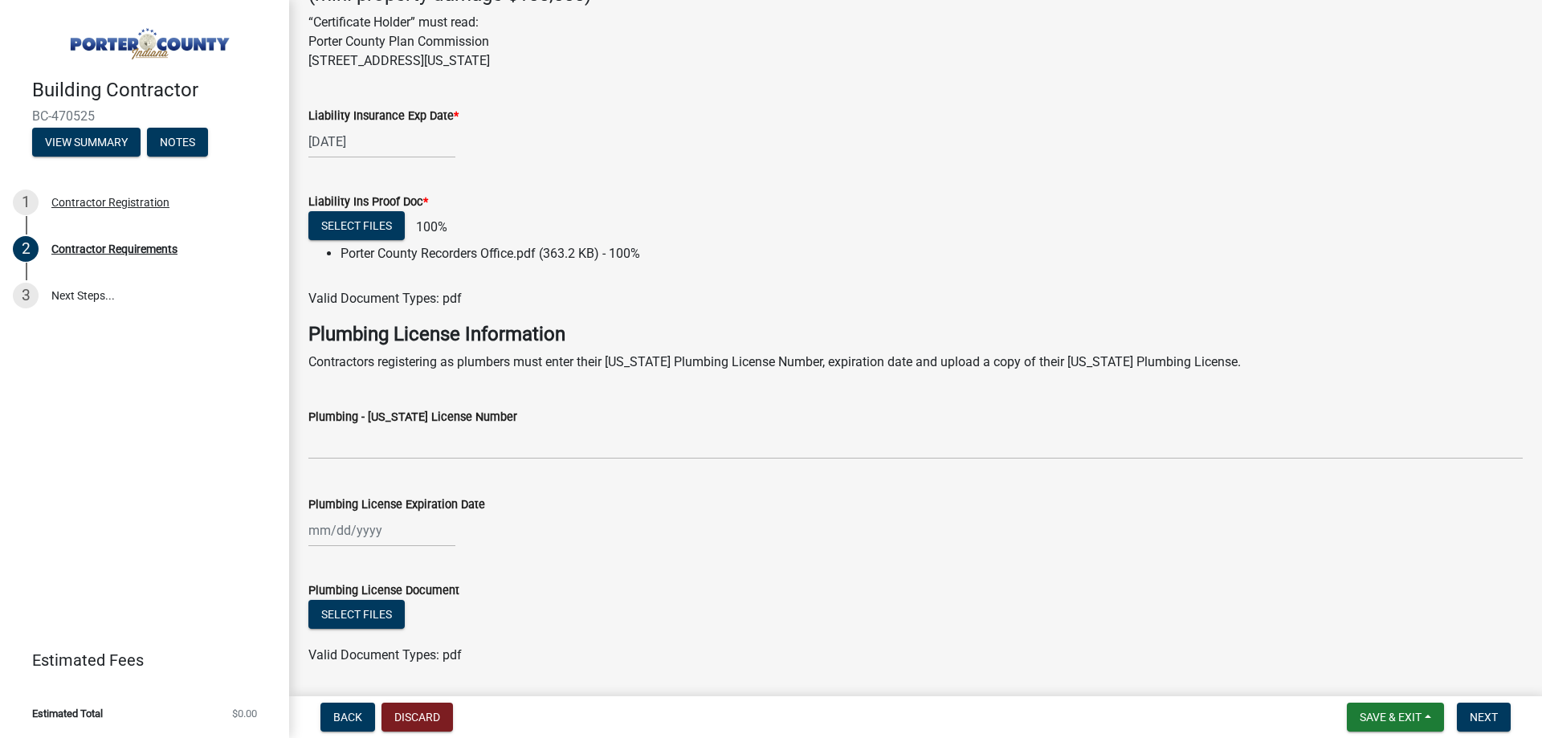
scroll to position [719, 0]
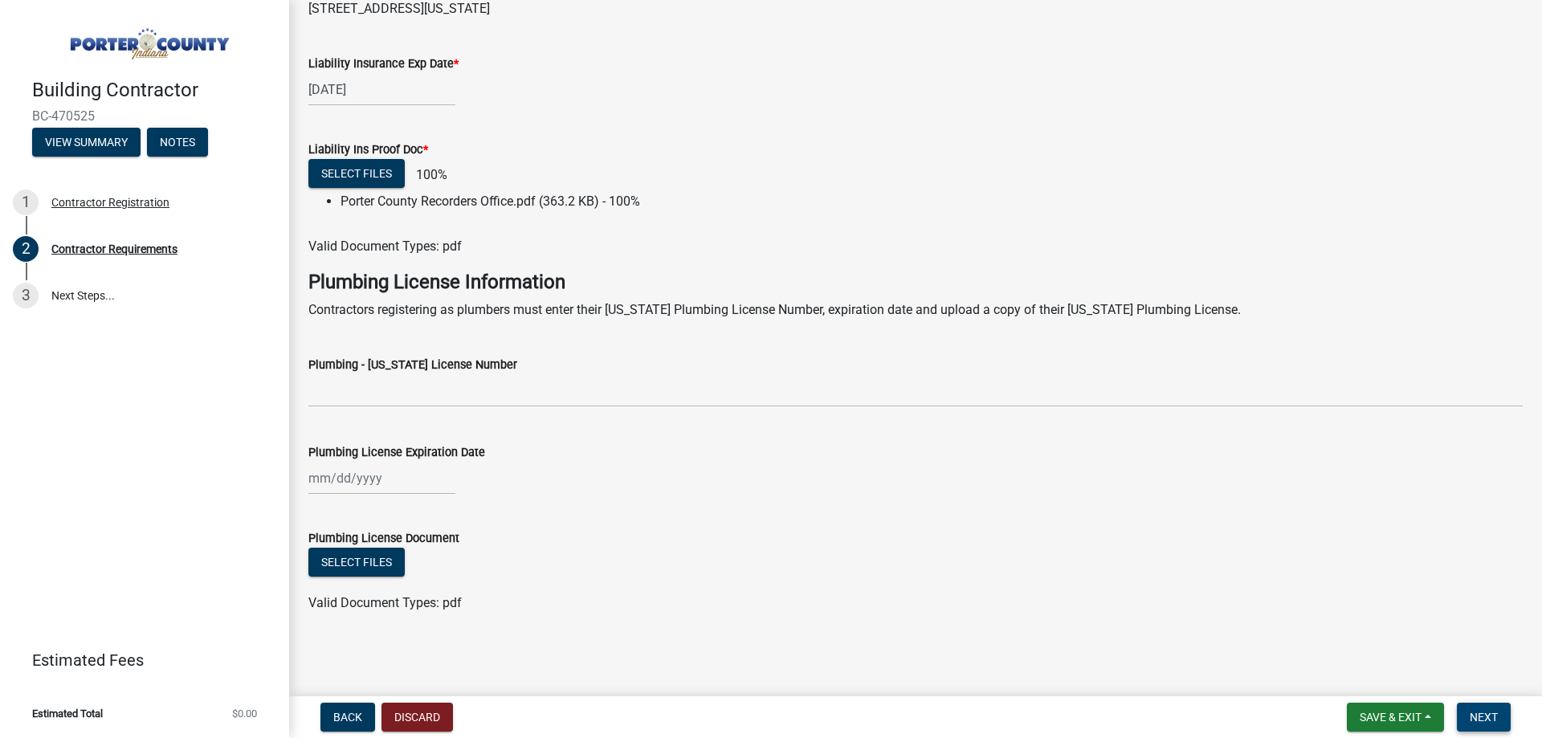
click at [1493, 725] on button "Next" at bounding box center [1484, 717] width 54 height 29
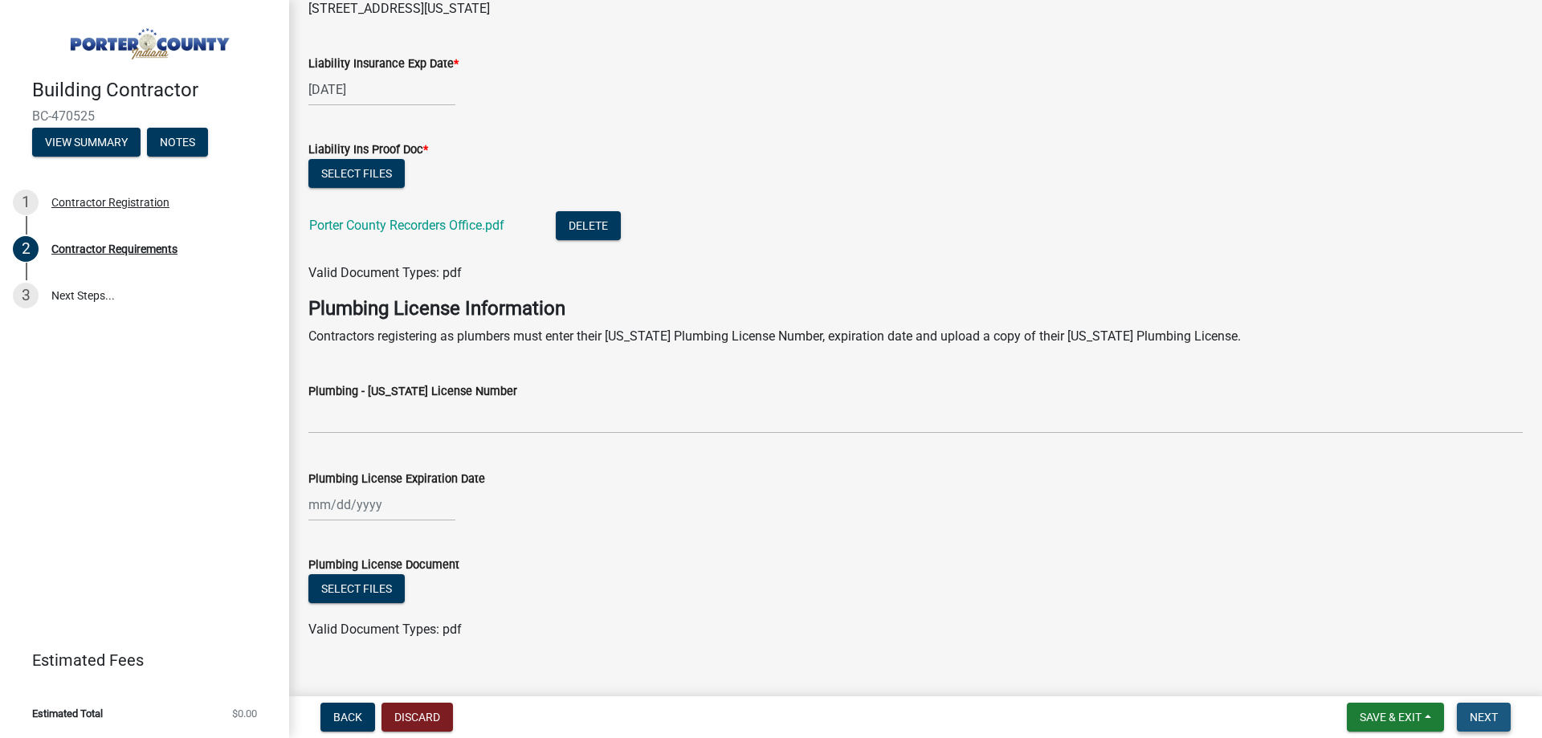
click at [1478, 709] on button "Next" at bounding box center [1484, 717] width 54 height 29
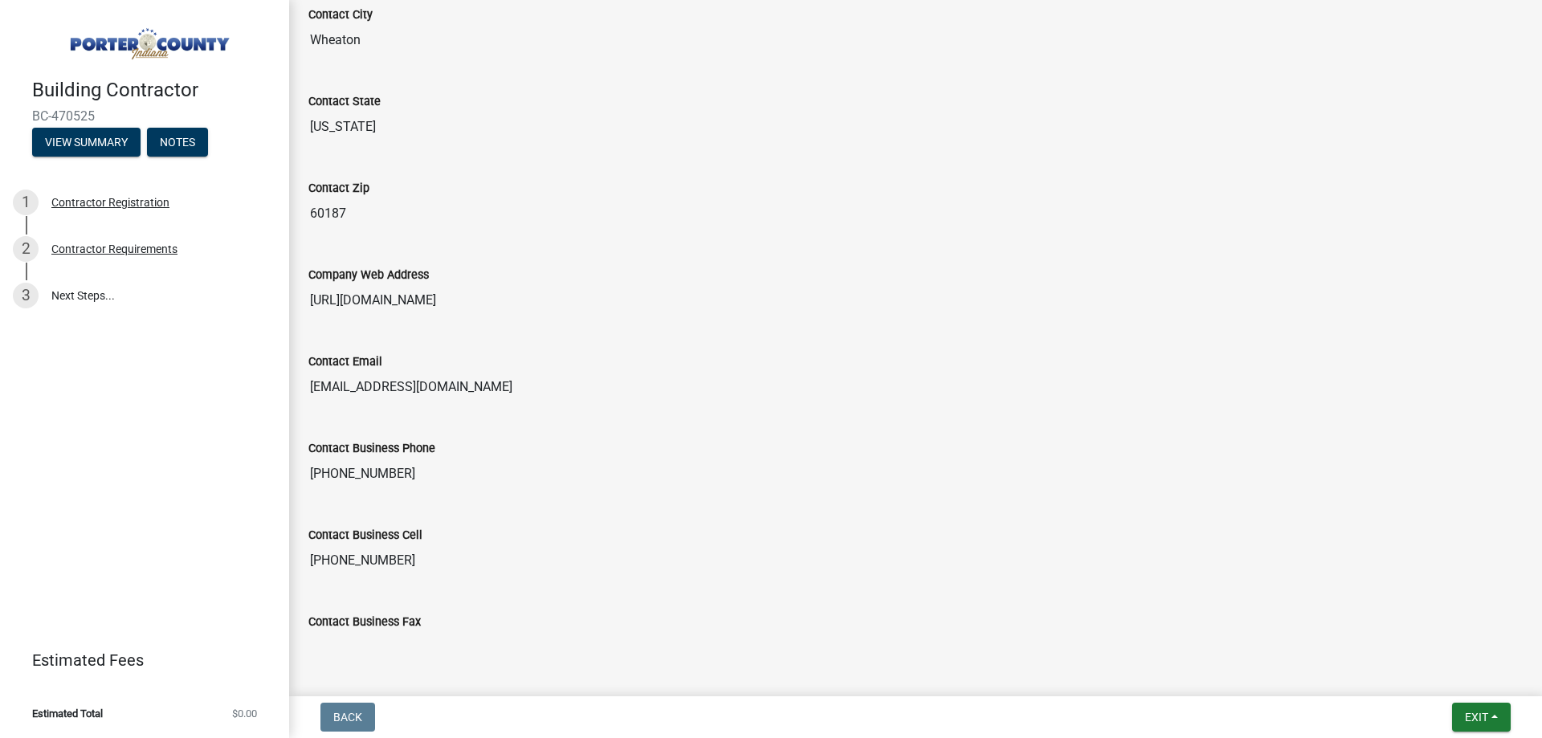
scroll to position [885, 0]
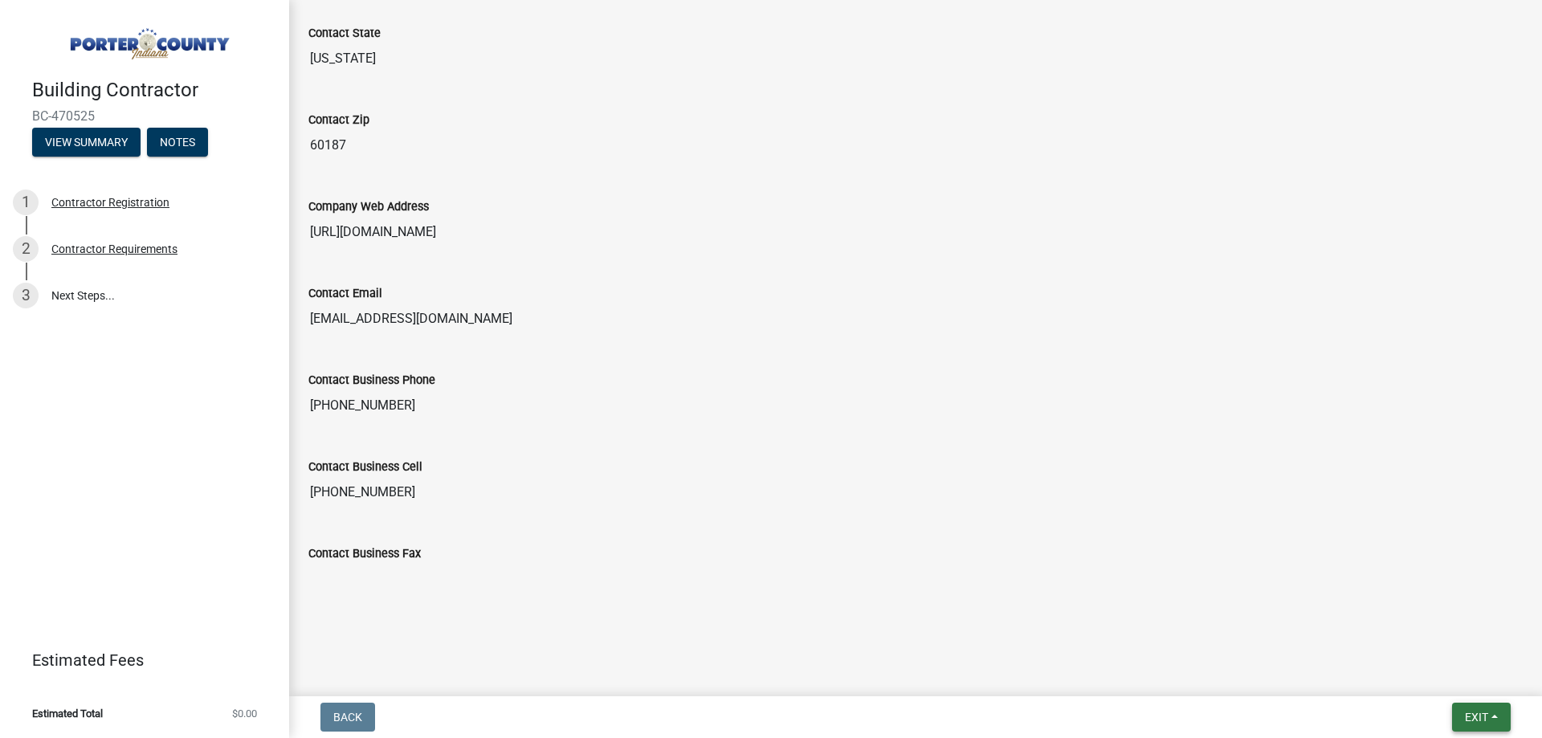
click at [1501, 714] on button "Exit" at bounding box center [1481, 717] width 59 height 29
click at [743, 517] on div "Contact Business Cell [PHONE_NUMBER]" at bounding box center [915, 478] width 1239 height 87
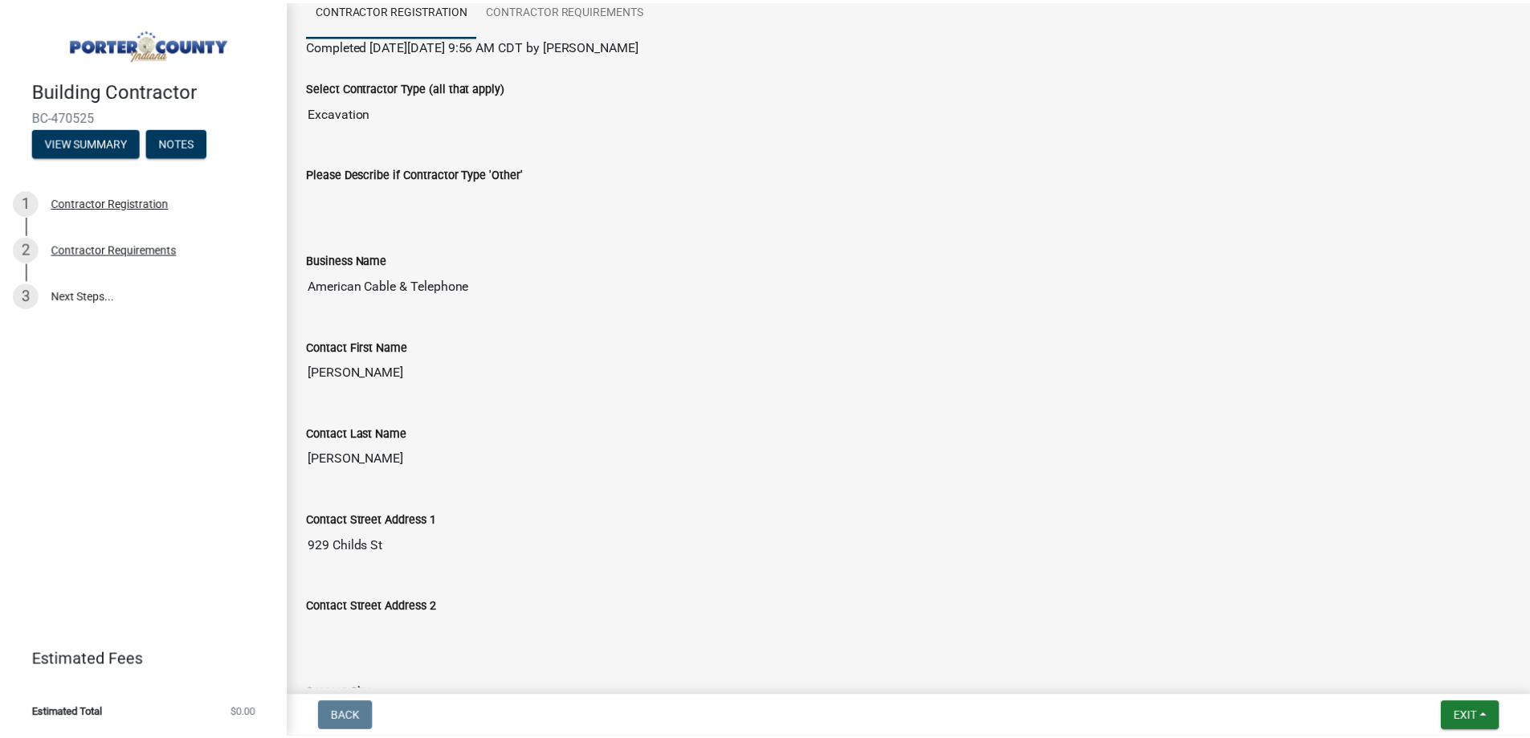
scroll to position [0, 0]
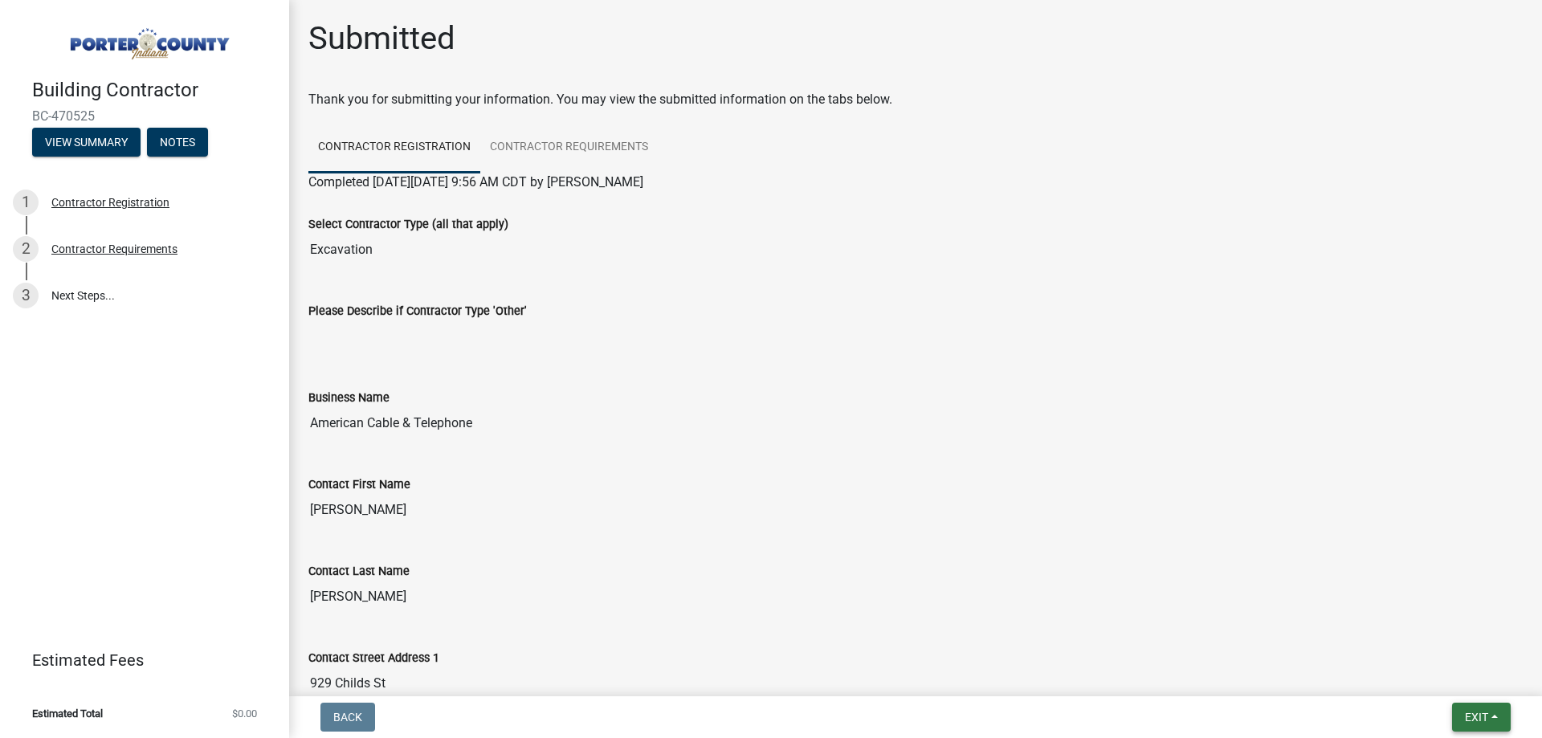
click at [1468, 720] on span "Exit" at bounding box center [1476, 717] width 23 height 13
click at [1450, 668] on button "Save & Exit" at bounding box center [1447, 675] width 129 height 39
